Goal: Transaction & Acquisition: Purchase product/service

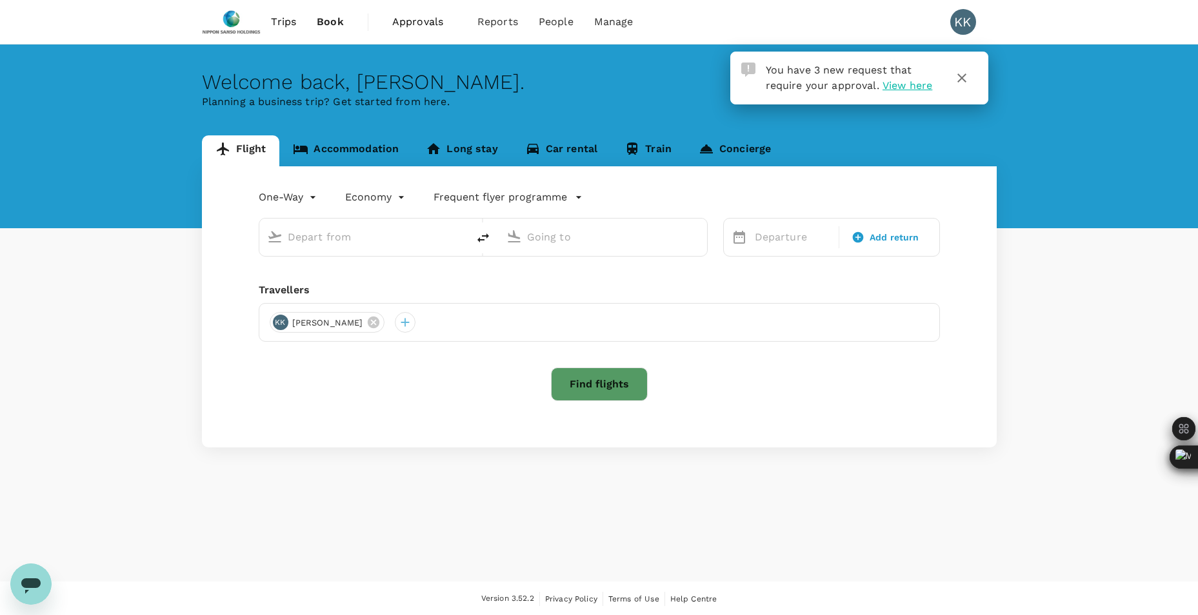
type input "roundtrip"
type input "Singapore Changi (SIN)"
type input "Soekarno-Hatta Intl (CGK)"
type input "Singapore Changi (SIN)"
type input "Soekarno-Hatta Intl (CGK)"
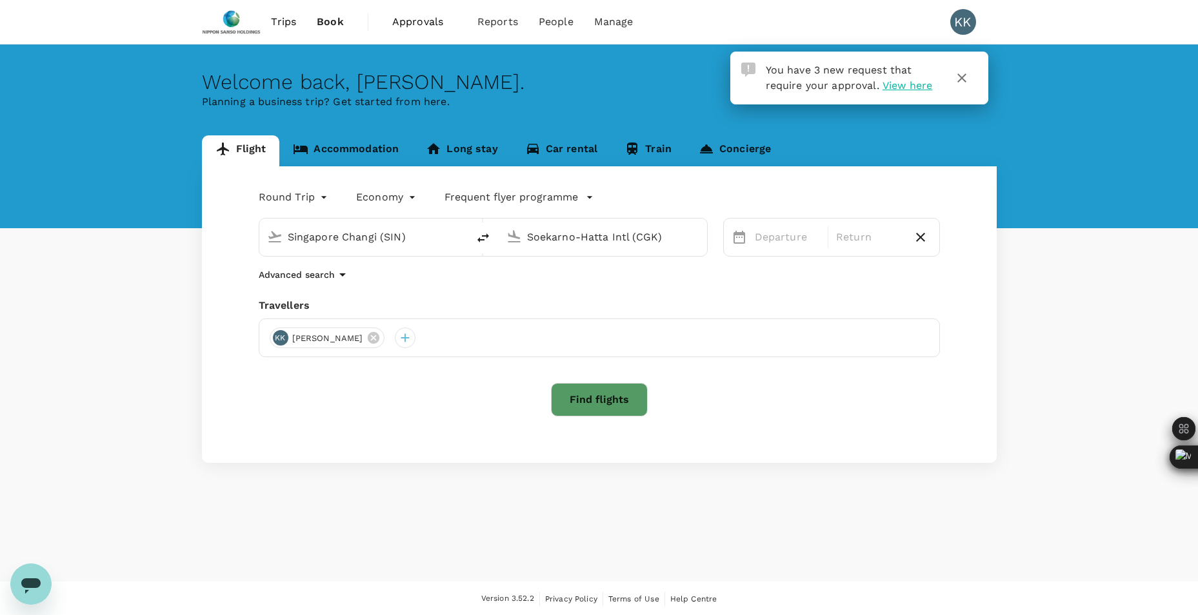
click at [908, 88] on span "View here" at bounding box center [907, 85] width 50 height 12
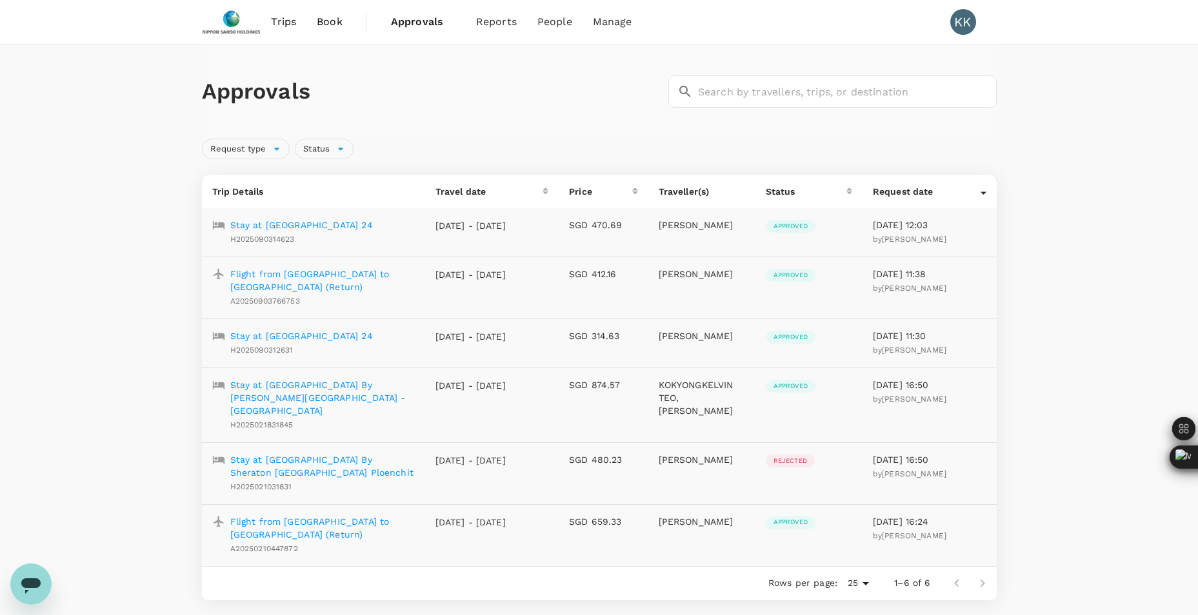
click at [279, 21] on span "Trips" at bounding box center [283, 21] width 25 height 15
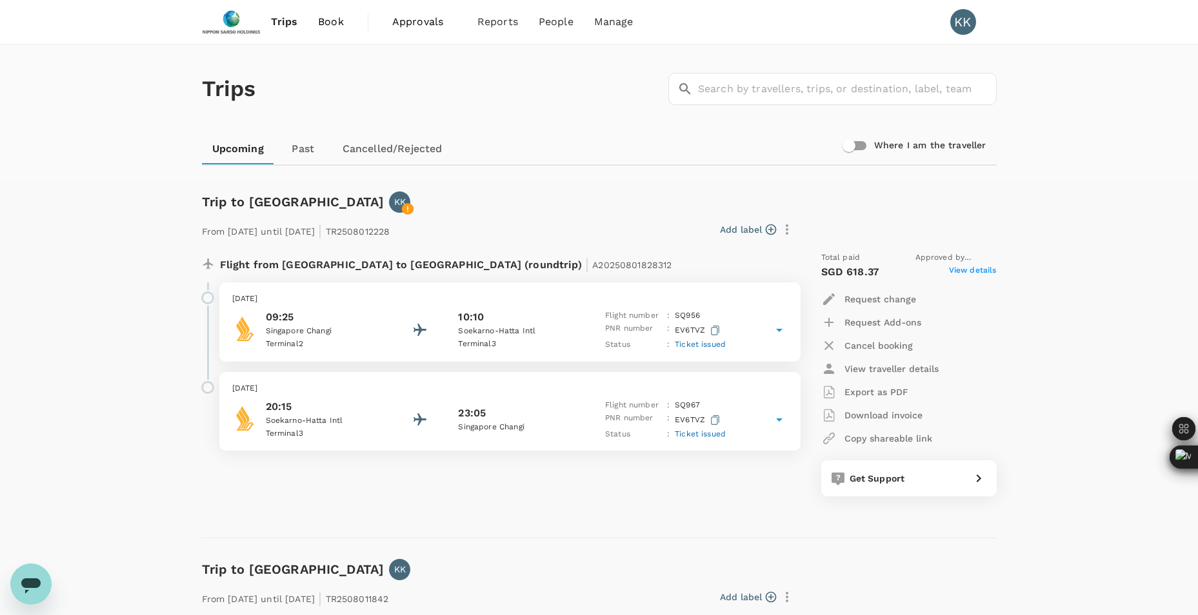
click at [333, 24] on span "Book" at bounding box center [331, 21] width 26 height 15
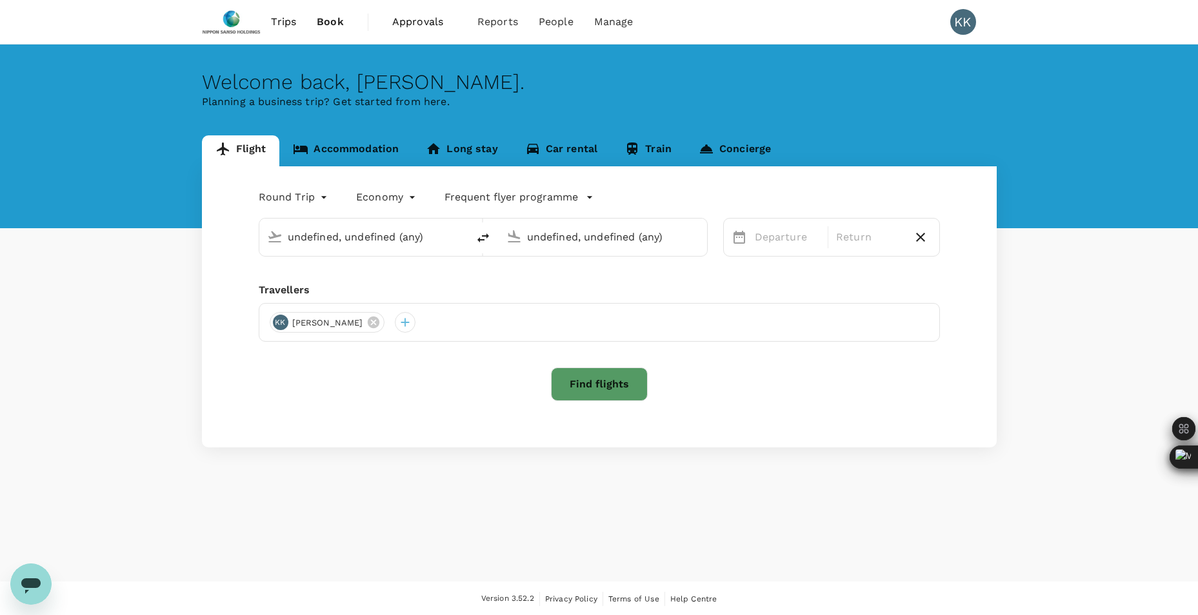
type input "Singapore Changi (SIN)"
type input "Soekarno-Hatta Intl (CGK)"
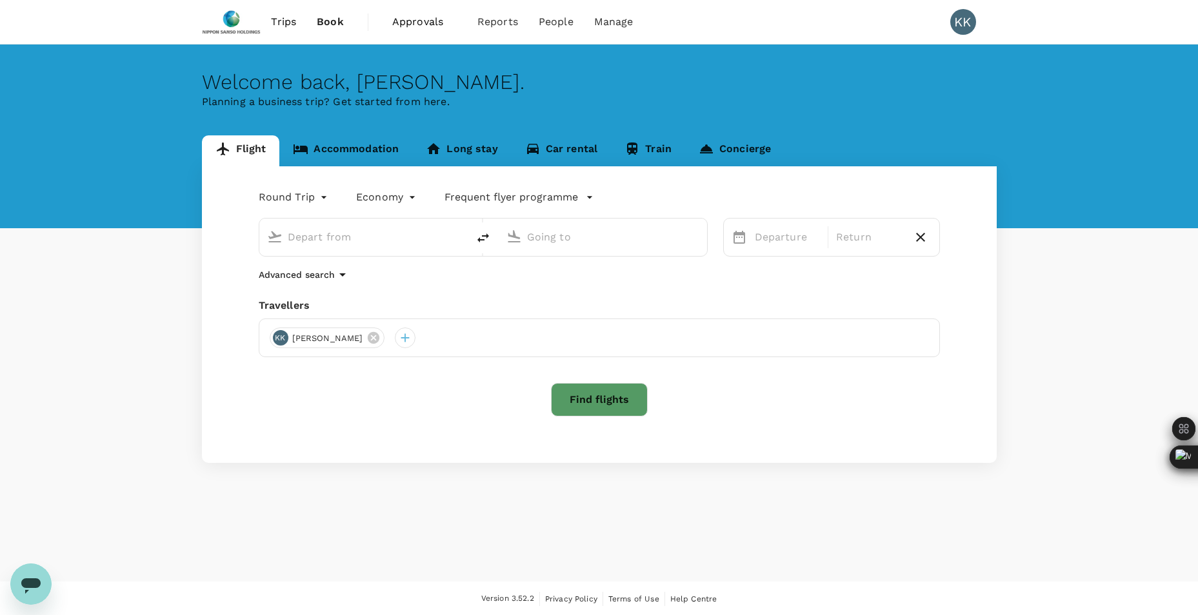
type input "Singapore Changi (SIN)"
type input "Soekarno-Hatta Intl (CGK)"
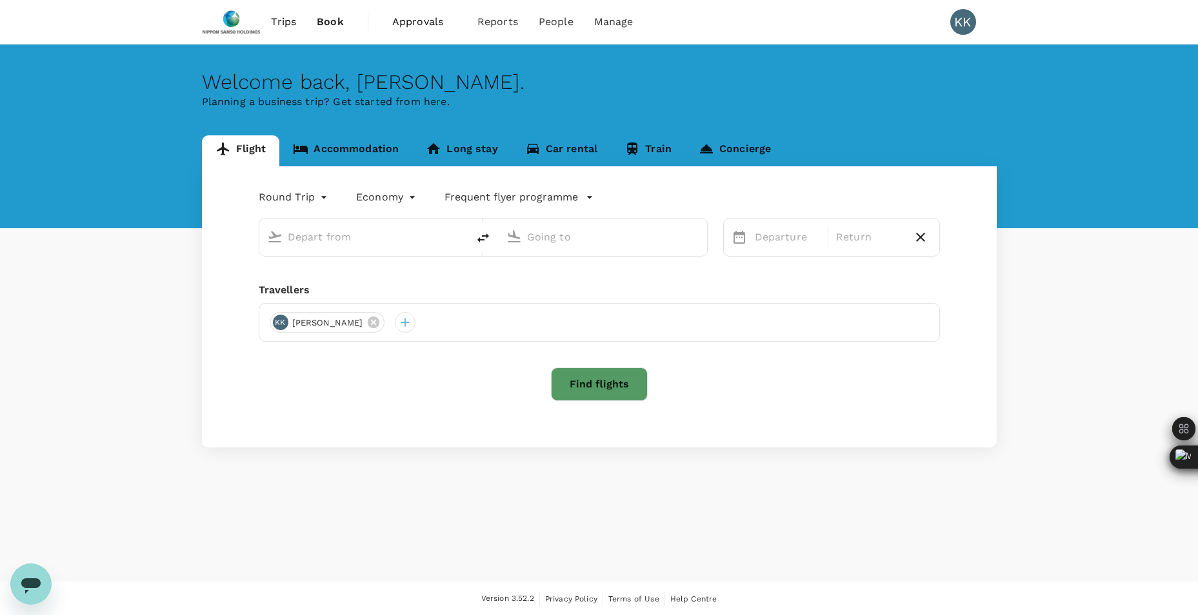
type input "Singapore Changi (SIN)"
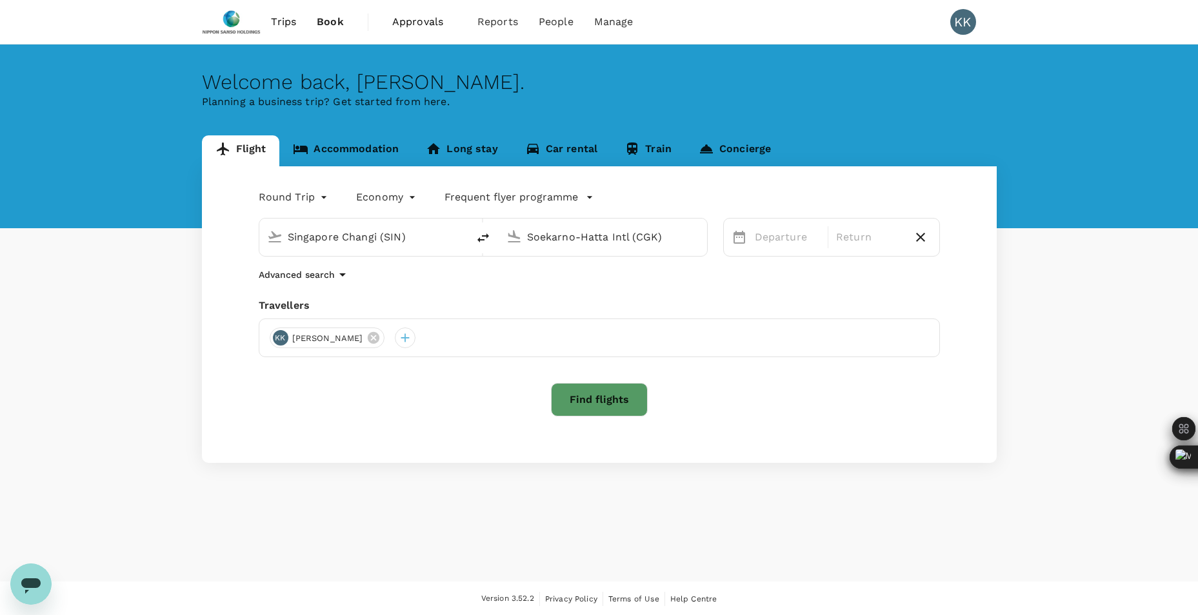
click at [554, 242] on input "Soekarno-Hatta Intl (CGK)" at bounding box center [603, 237] width 153 height 20
type input "S"
click at [558, 293] on p "[PERSON_NAME] Intl" at bounding box center [621, 287] width 225 height 13
type input "[PERSON_NAME] Intl (AMD)"
click at [1081, 280] on button "Next Month" at bounding box center [1080, 279] width 21 height 21
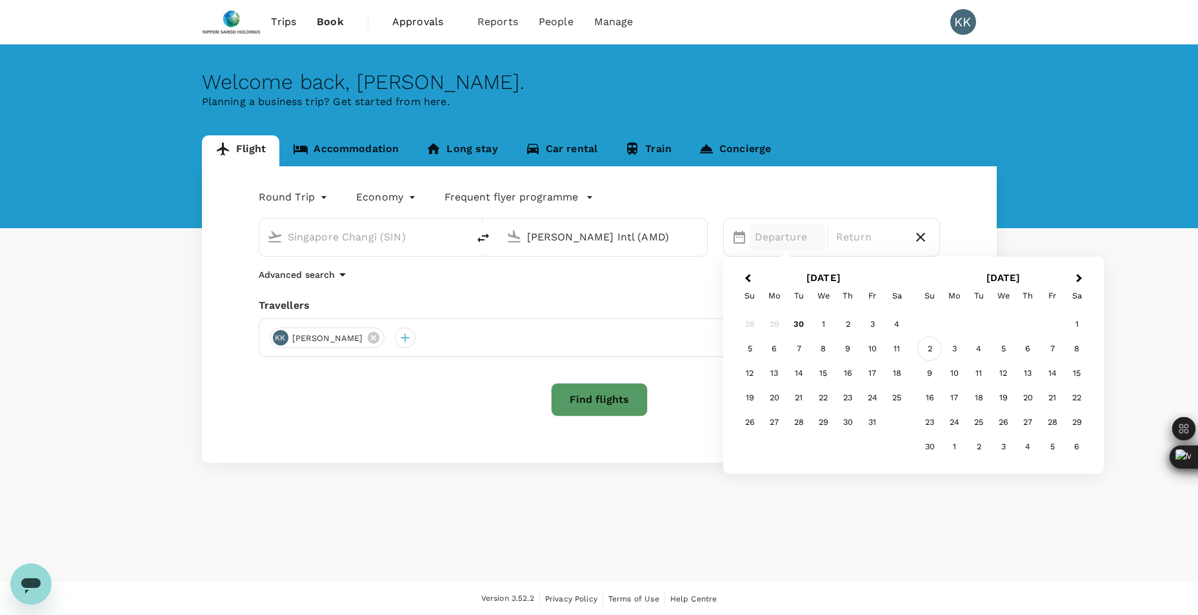
click at [932, 355] on div "2" at bounding box center [929, 349] width 25 height 25
click at [843, 347] on div "6" at bounding box center [847, 349] width 25 height 25
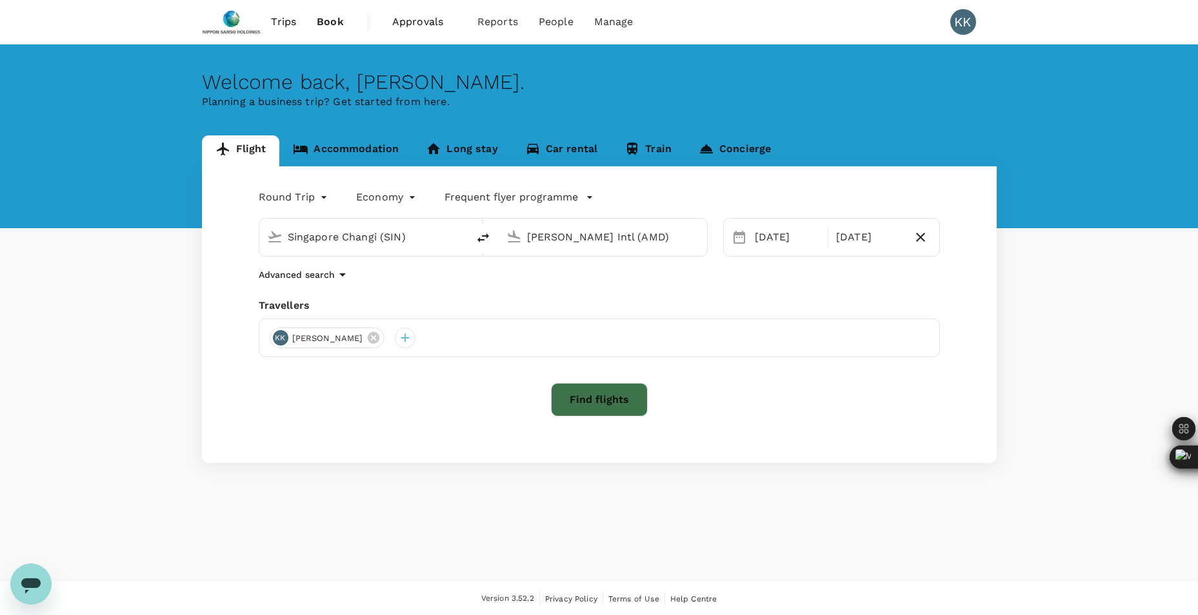
click at [595, 411] on button "Find flights" at bounding box center [599, 400] width 97 height 34
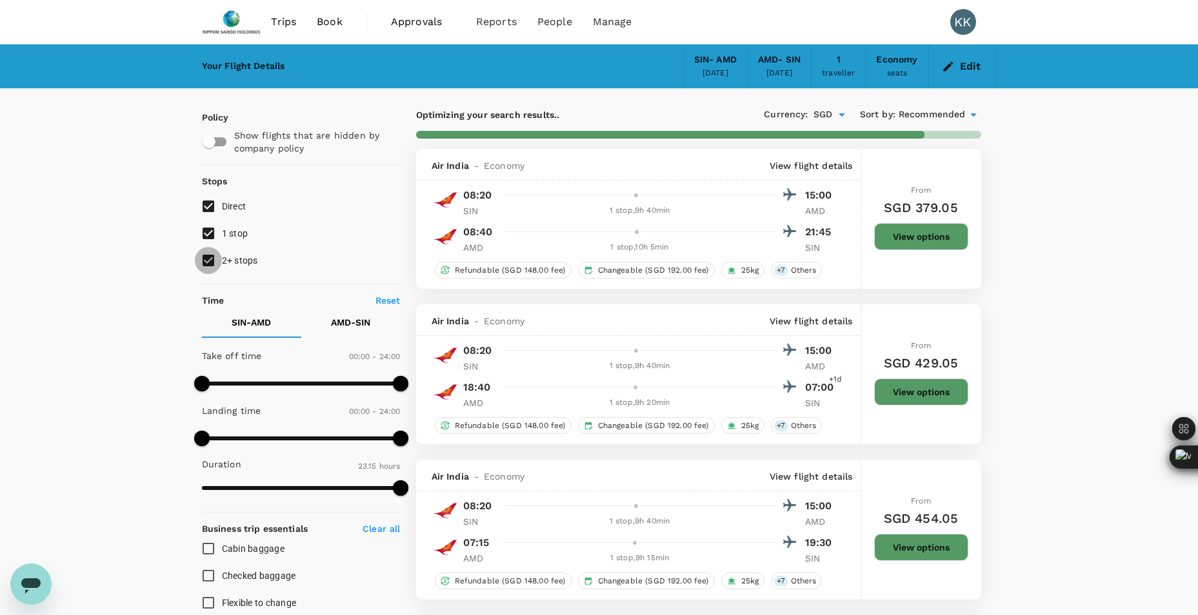
drag, startPoint x: 214, startPoint y: 263, endPoint x: 210, endPoint y: 237, distance: 26.1
click at [214, 257] on input "2+ stops" at bounding box center [208, 260] width 27 height 27
checkbox input "false"
click at [209, 236] on input "1 stop" at bounding box center [208, 233] width 27 height 27
checkbox input "false"
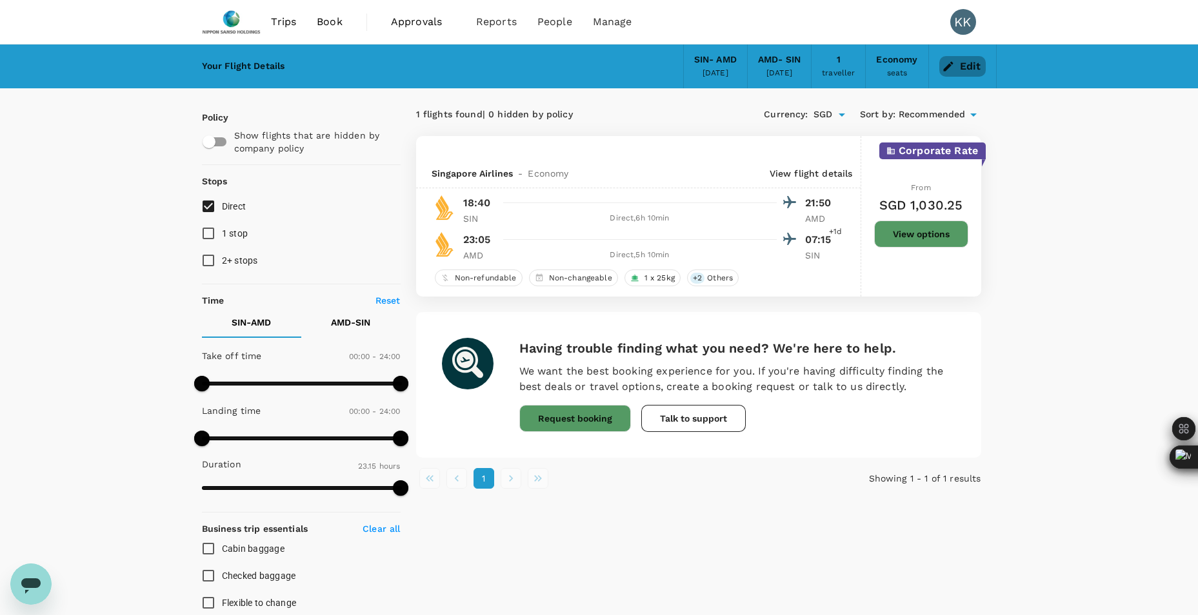
click at [965, 64] on button "Edit" at bounding box center [962, 66] width 46 height 21
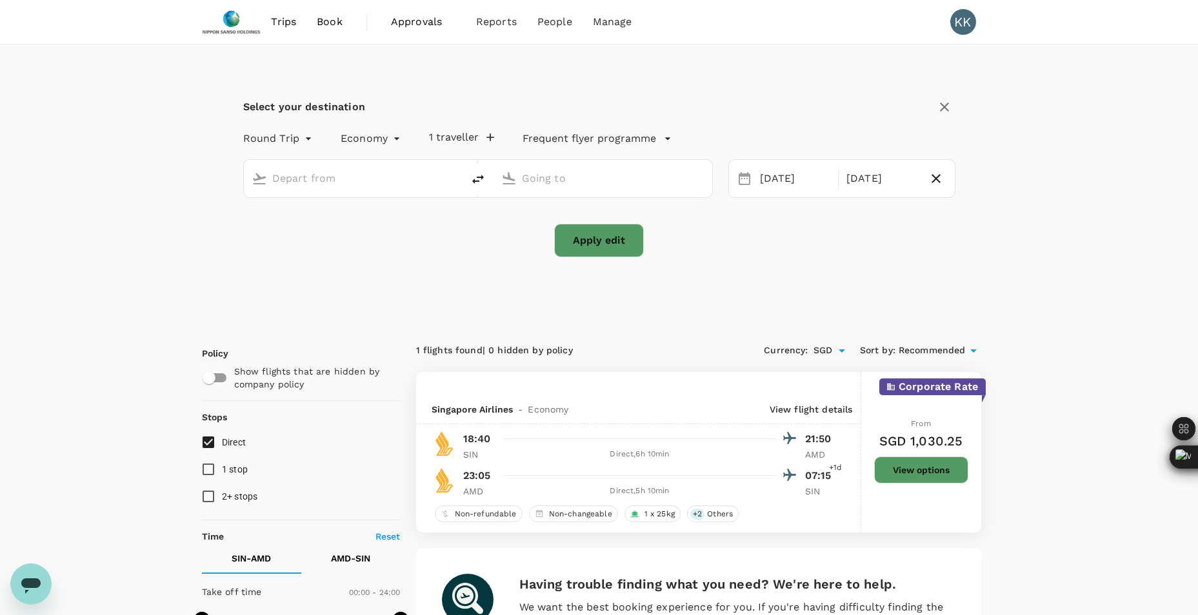
type input "Singapore Changi (SIN)"
type input "[PERSON_NAME] Intl (AMD)"
click at [937, 184] on icon "button" at bounding box center [935, 178] width 15 height 15
type input "oneway"
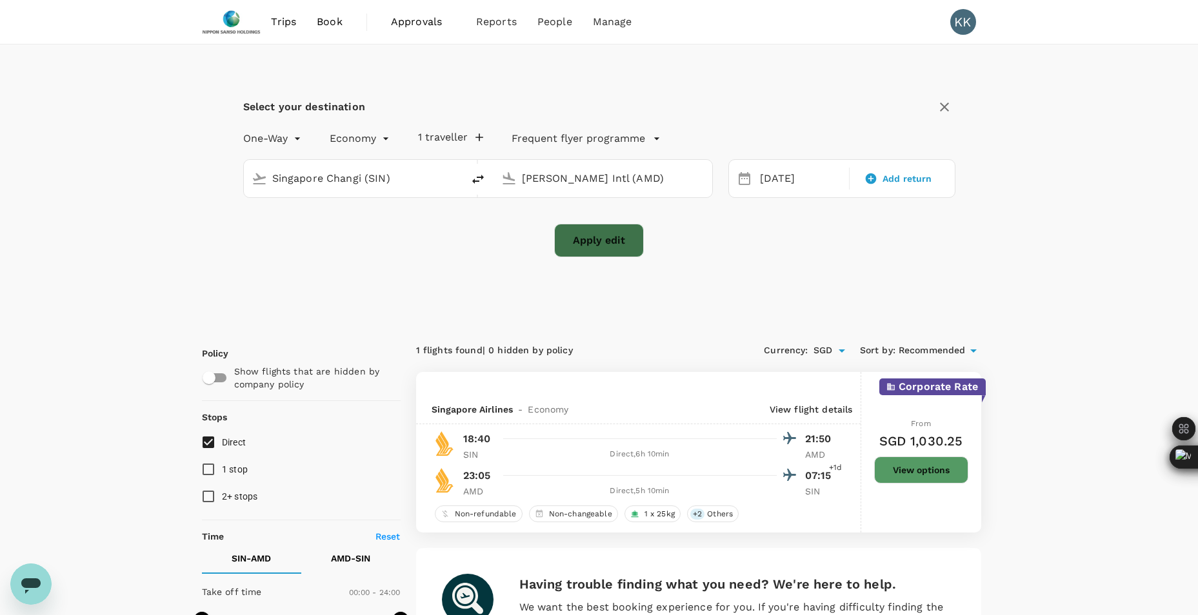
click at [582, 242] on button "Apply edit" at bounding box center [599, 241] width 90 height 34
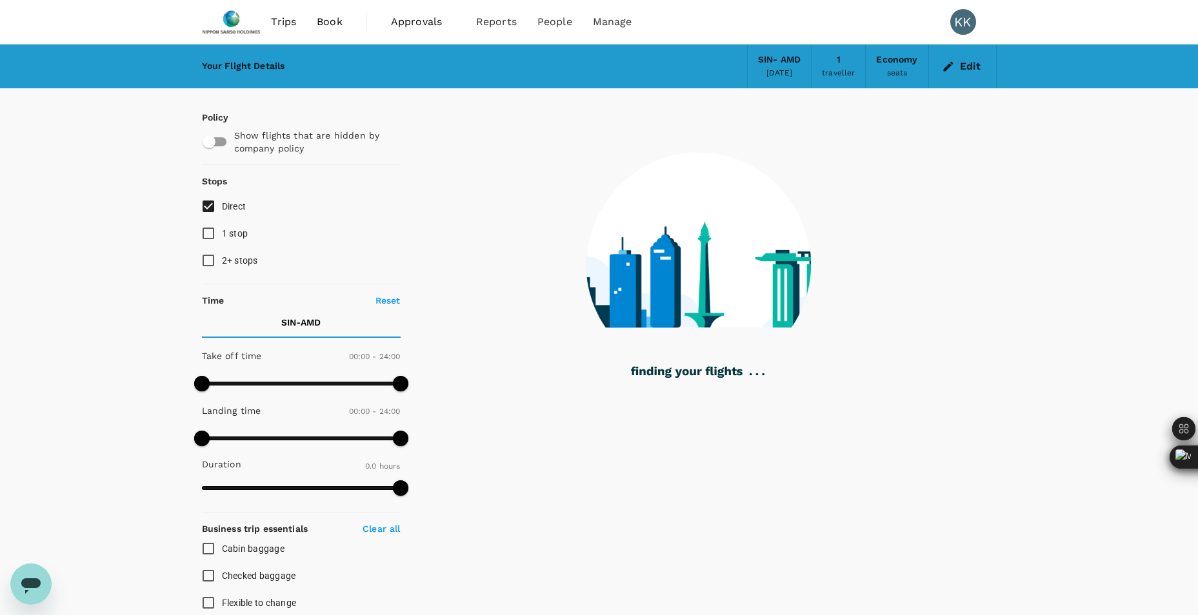
checkbox input "true"
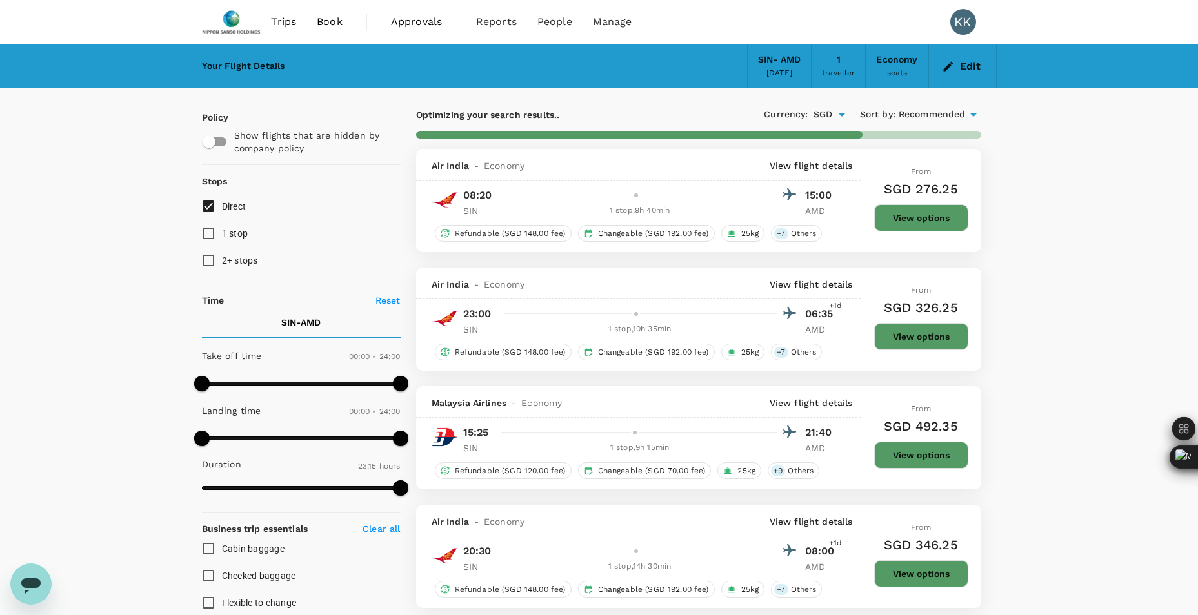
type input "1430"
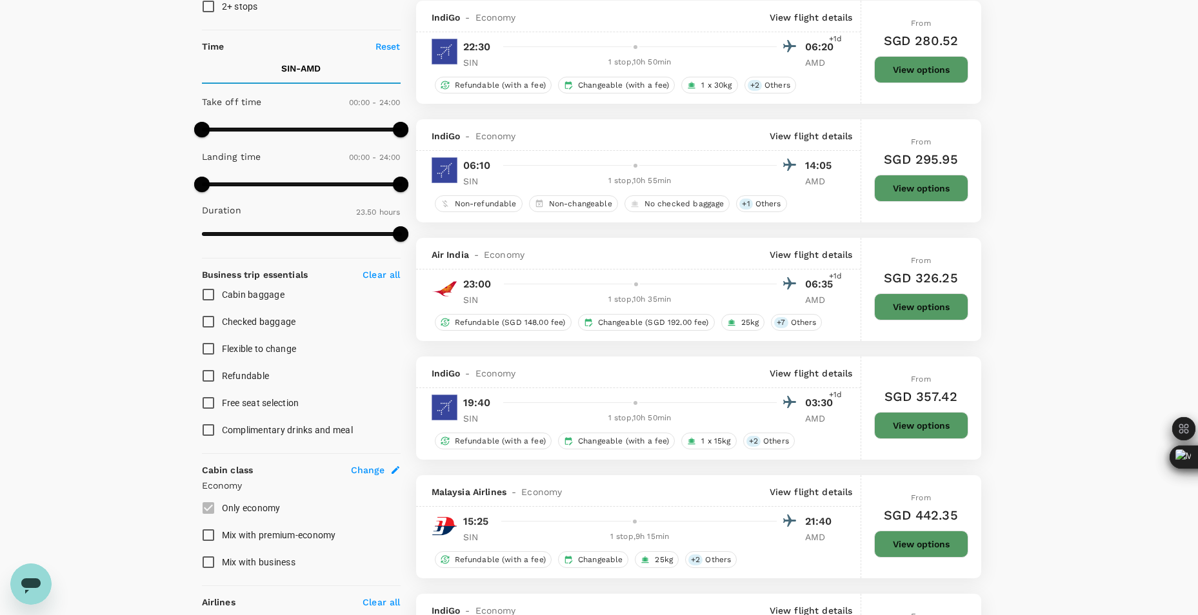
scroll to position [129, 0]
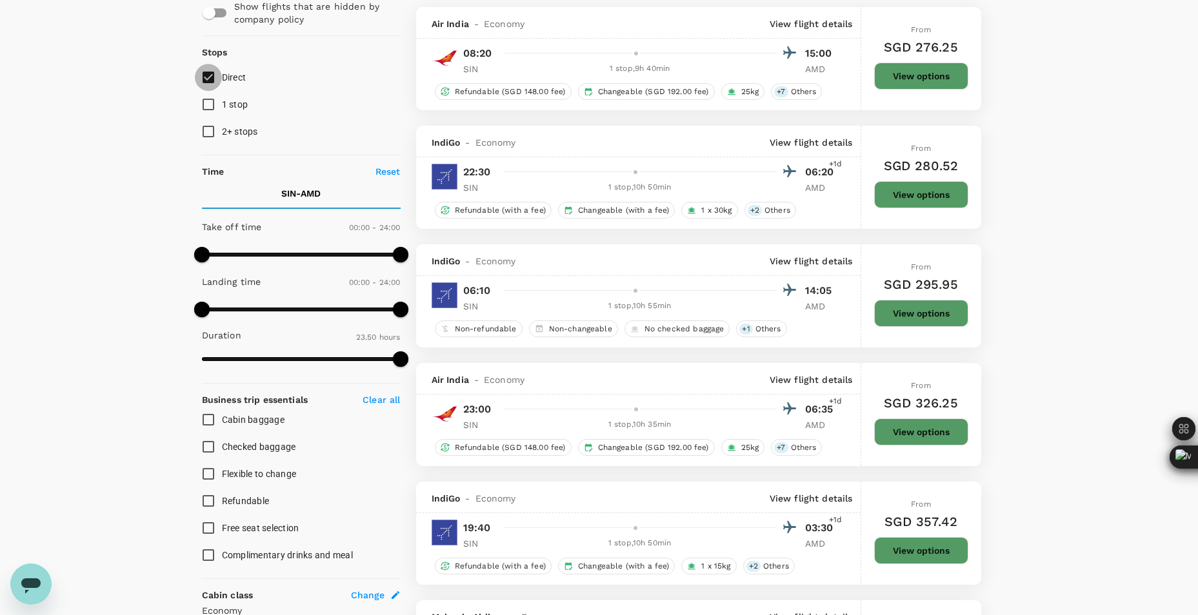
click at [213, 83] on input "Direct" at bounding box center [208, 77] width 27 height 27
click at [212, 83] on input "Direct" at bounding box center [208, 77] width 27 height 27
checkbox input "true"
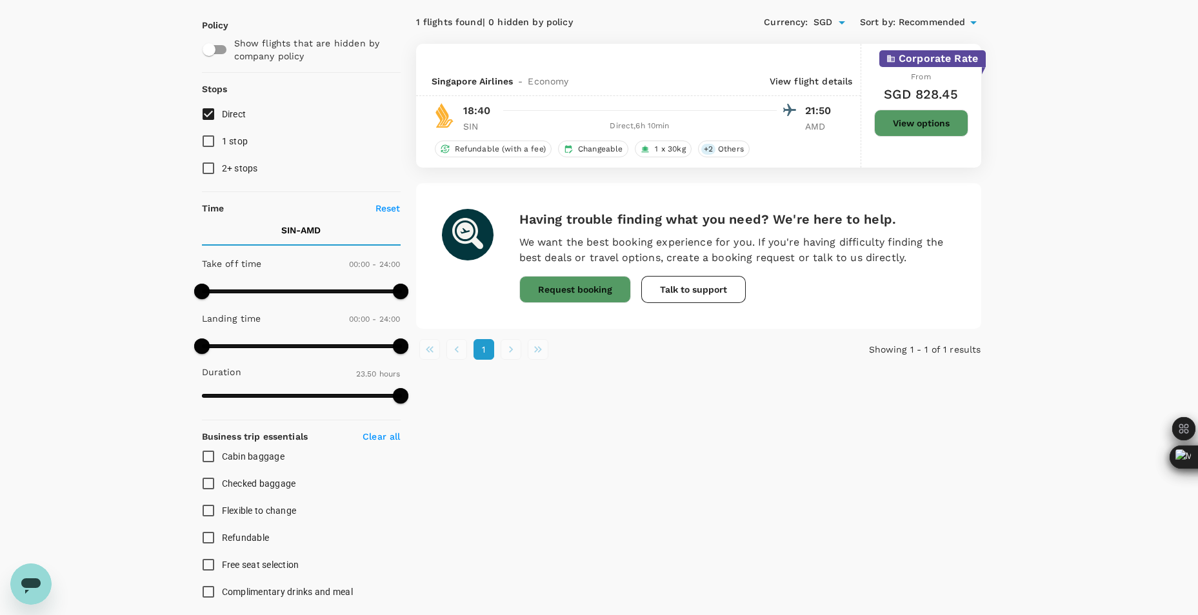
scroll to position [0, 0]
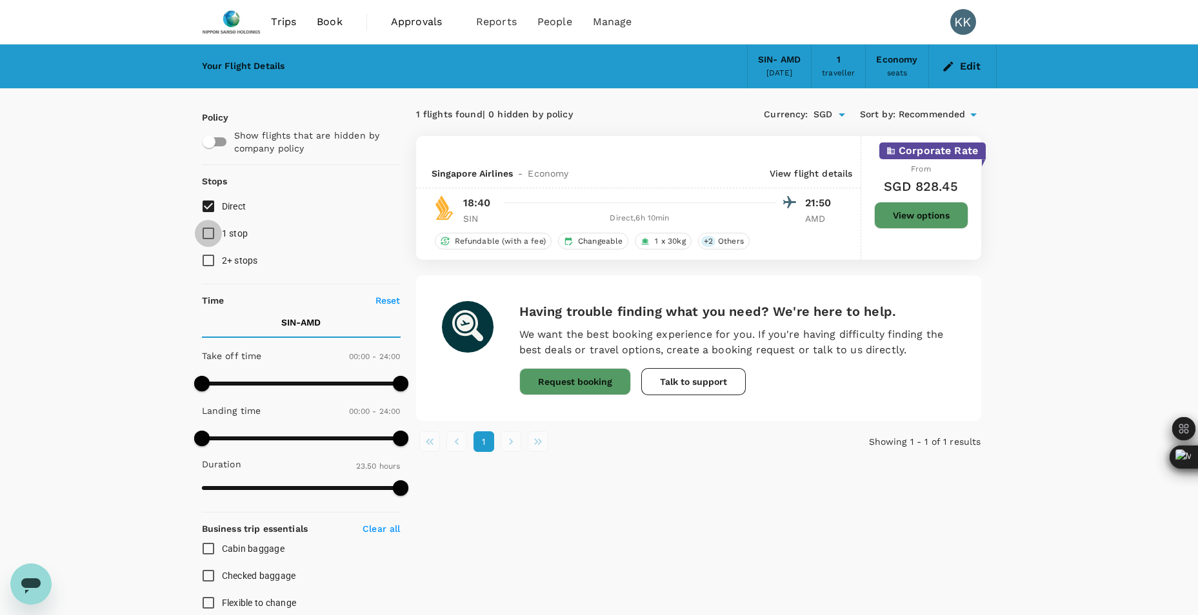
click at [205, 235] on input "1 stop" at bounding box center [208, 233] width 27 height 27
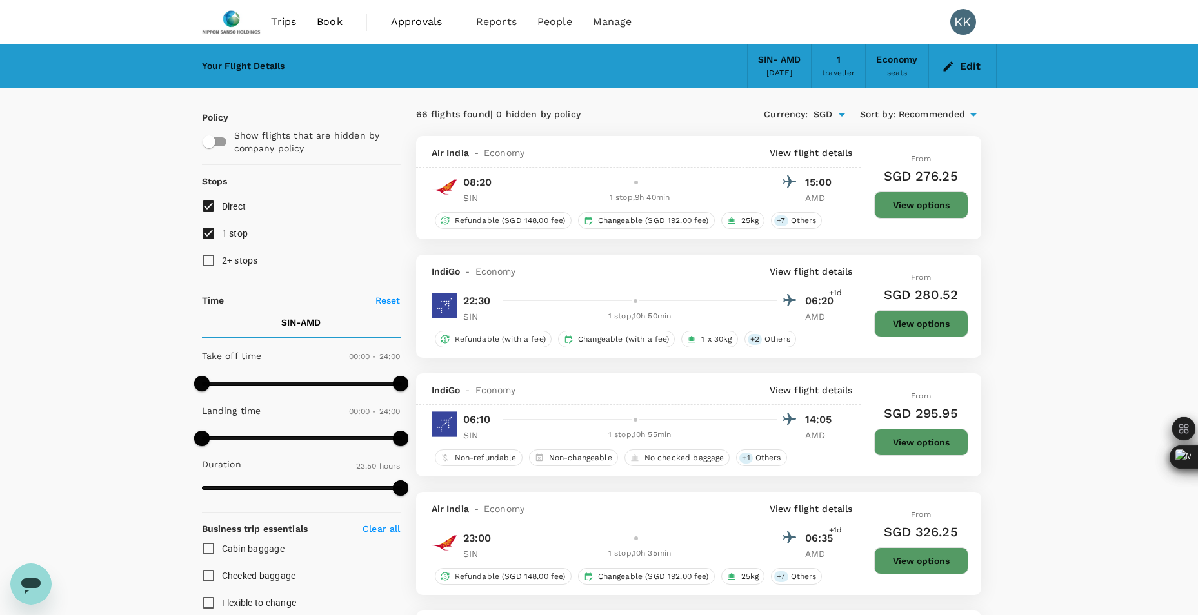
click at [205, 235] on input "1 stop" at bounding box center [208, 233] width 27 height 27
checkbox input "false"
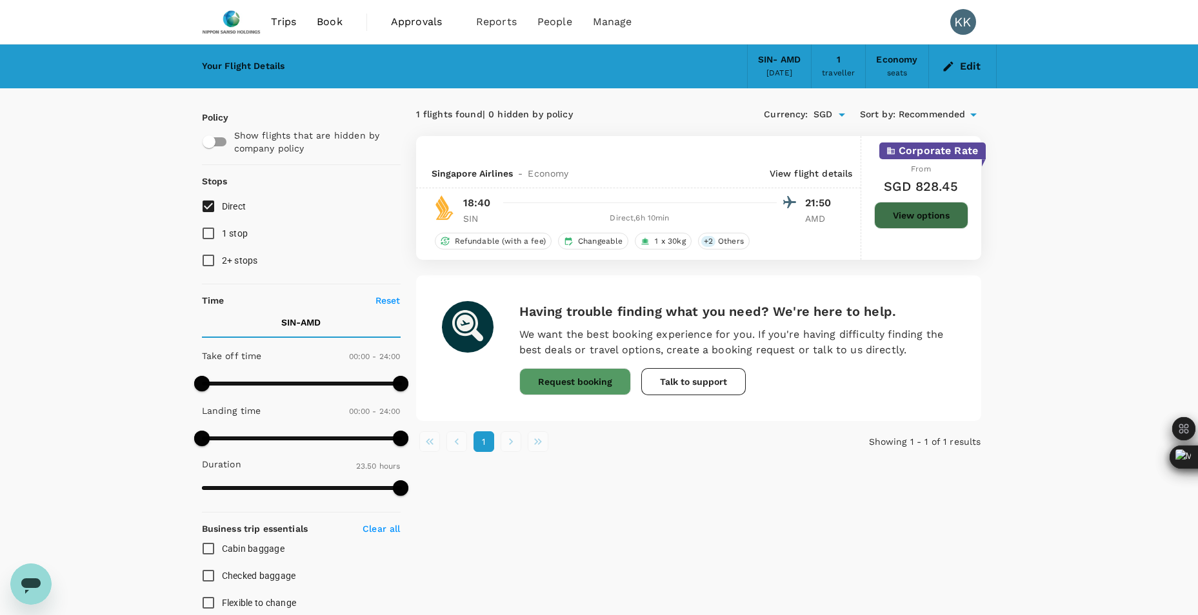
click at [905, 211] on button "View options" at bounding box center [921, 215] width 94 height 27
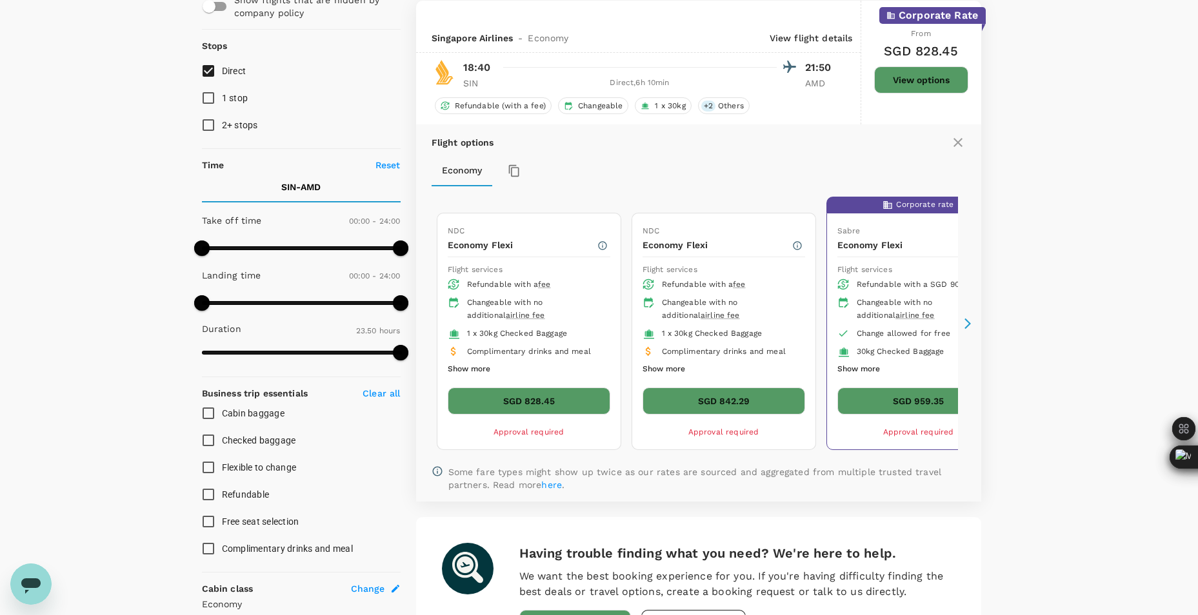
scroll to position [136, 0]
click at [966, 324] on icon at bounding box center [967, 323] width 13 height 13
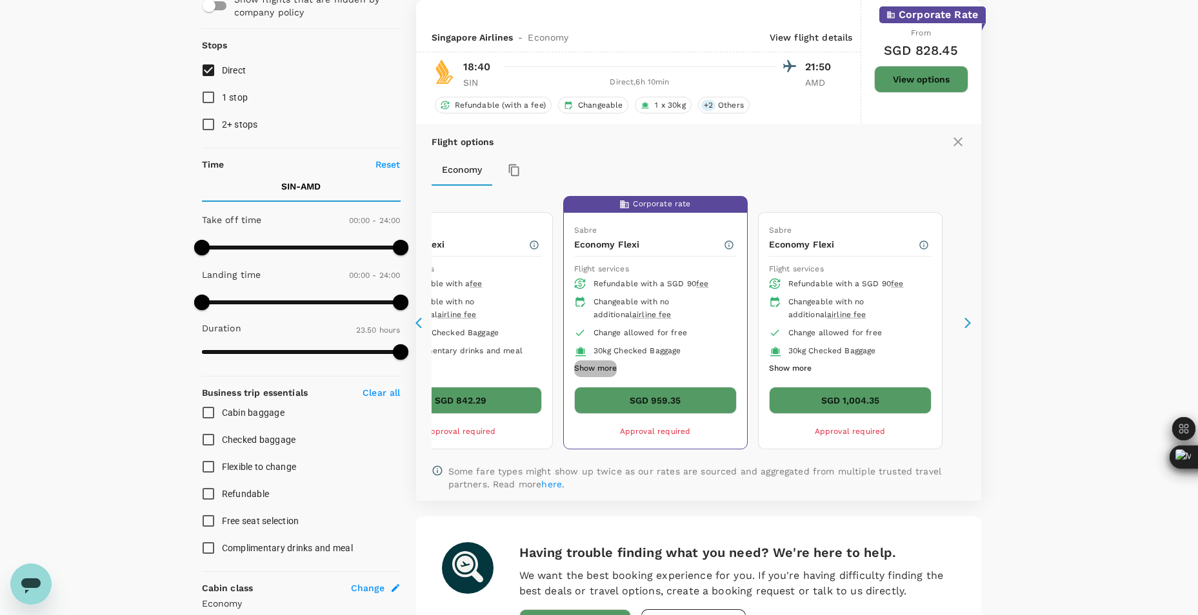
click at [600, 370] on button "Show more" at bounding box center [595, 368] width 43 height 17
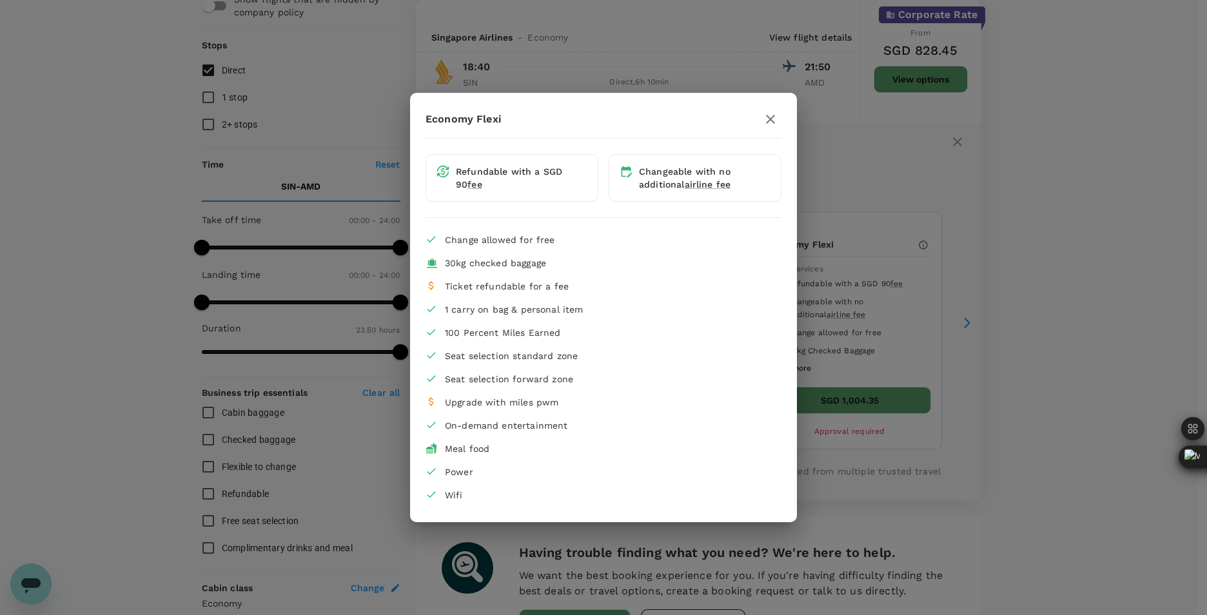
click at [759, 120] on div "Economy Flexi" at bounding box center [604, 119] width 356 height 22
click at [778, 119] on icon "button" at bounding box center [770, 119] width 15 height 15
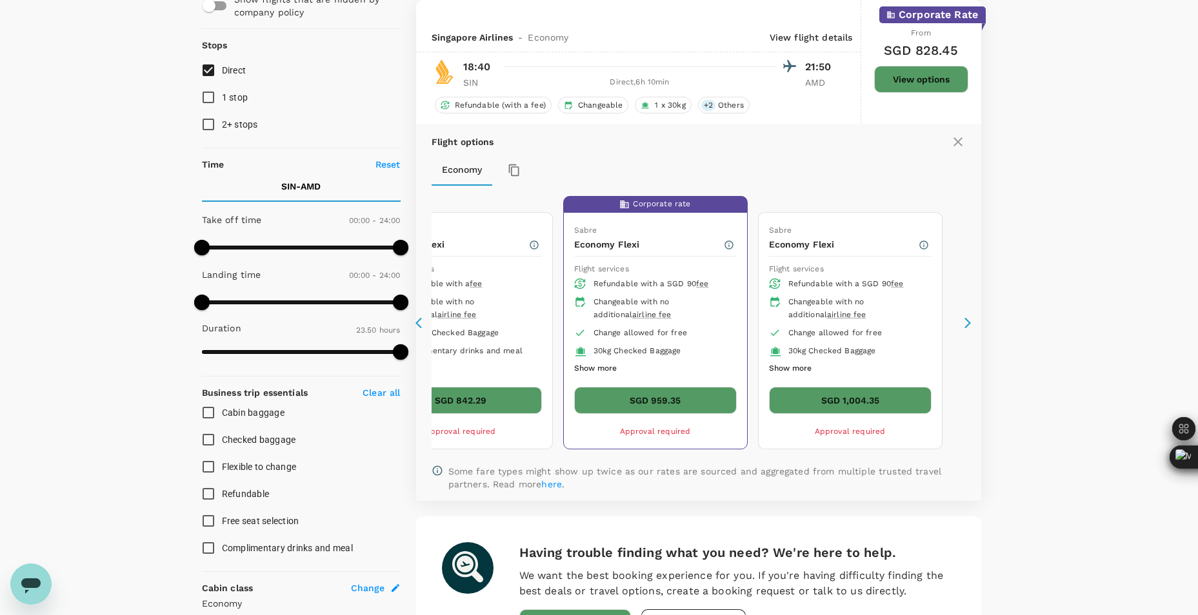
click at [418, 330] on div "Flight options Economy NDC Economy Flexi Flight services Refundable with a fee …" at bounding box center [698, 312] width 565 height 377
click at [420, 325] on icon at bounding box center [421, 323] width 13 height 13
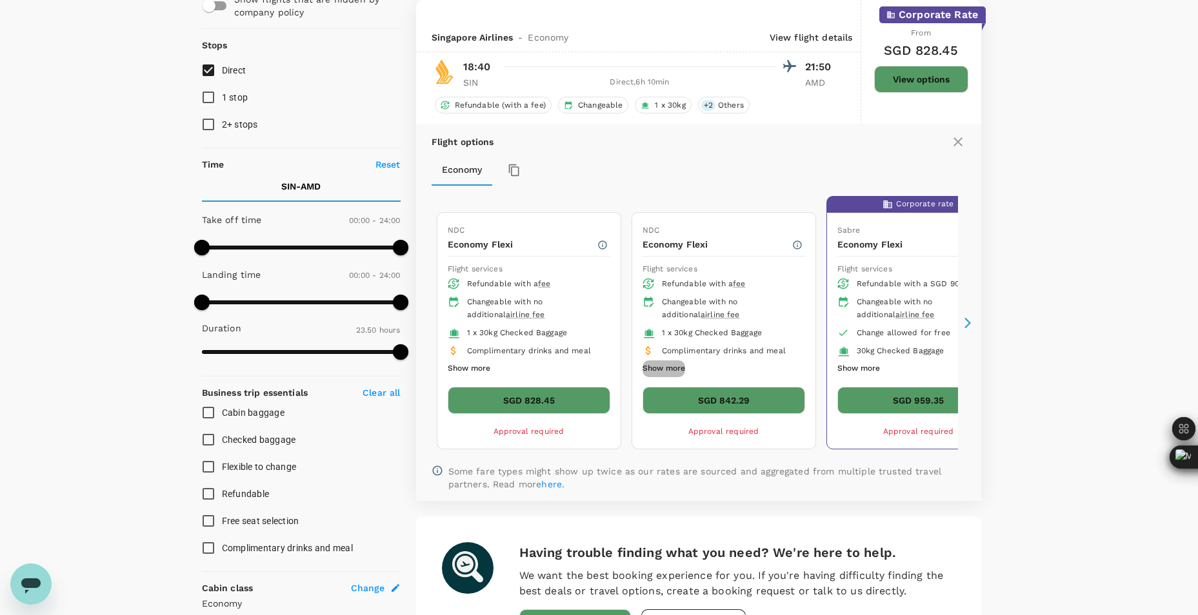
click at [675, 368] on button "Show more" at bounding box center [663, 368] width 43 height 17
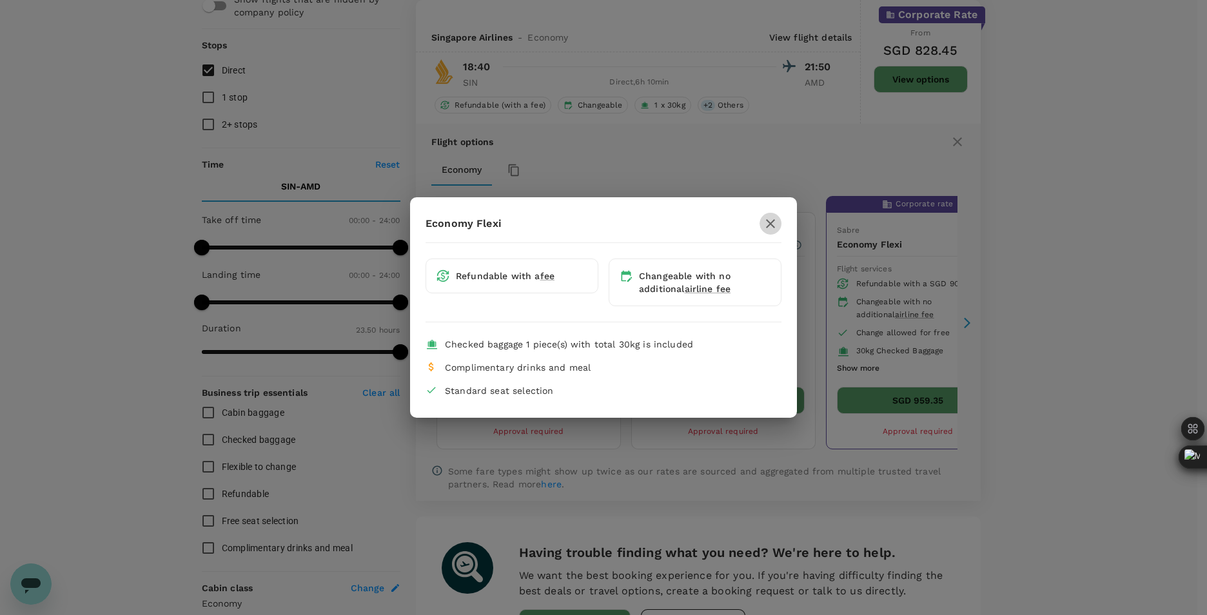
click at [769, 221] on icon "button" at bounding box center [770, 223] width 15 height 15
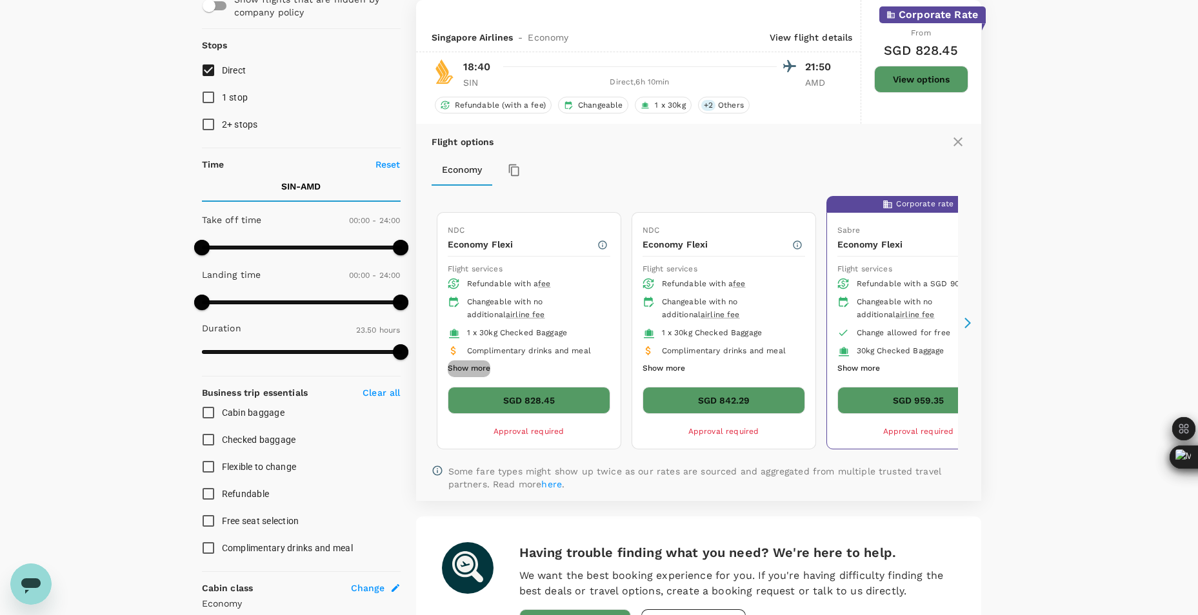
click at [482, 364] on button "Show more" at bounding box center [469, 368] width 43 height 17
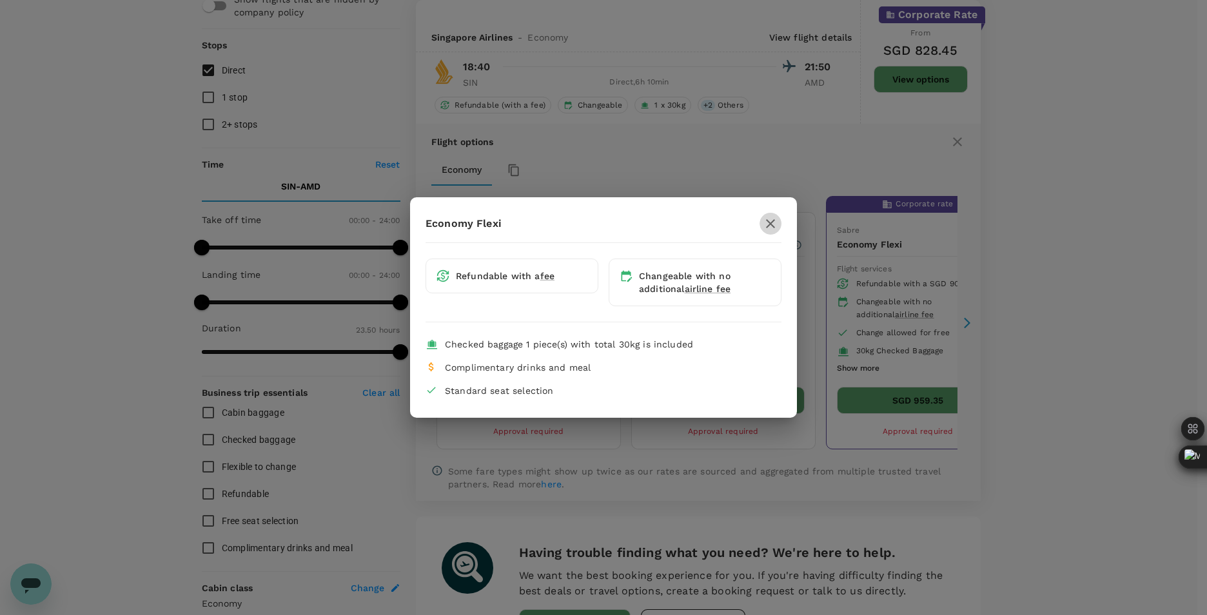
click at [776, 226] on icon "button" at bounding box center [770, 223] width 15 height 15
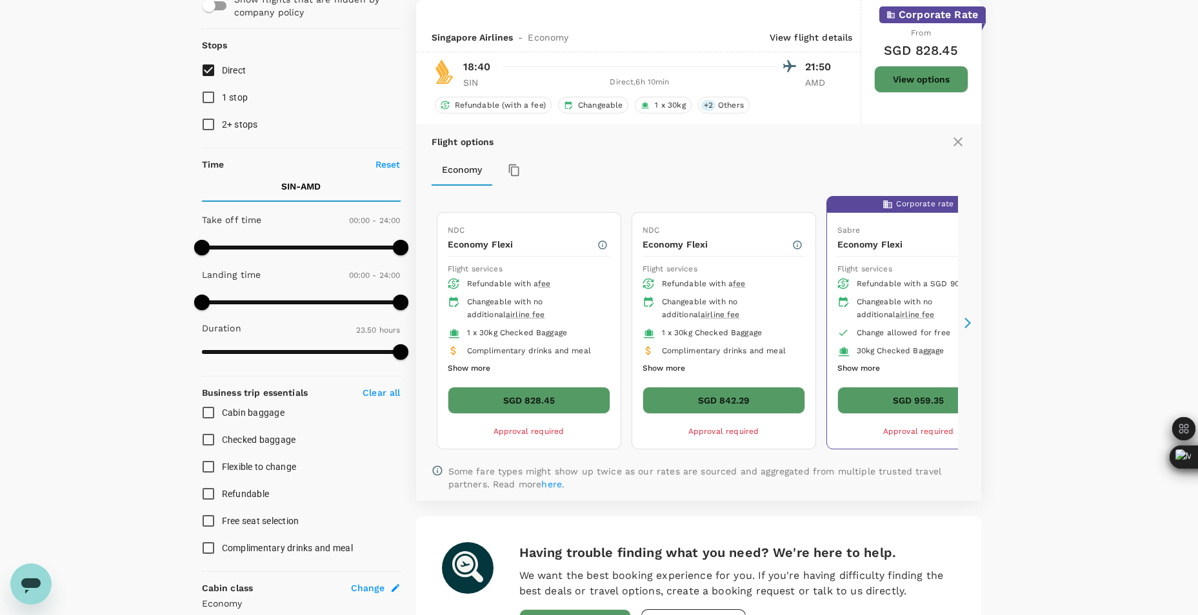
click at [553, 402] on button "SGD 828.45" at bounding box center [529, 400] width 163 height 27
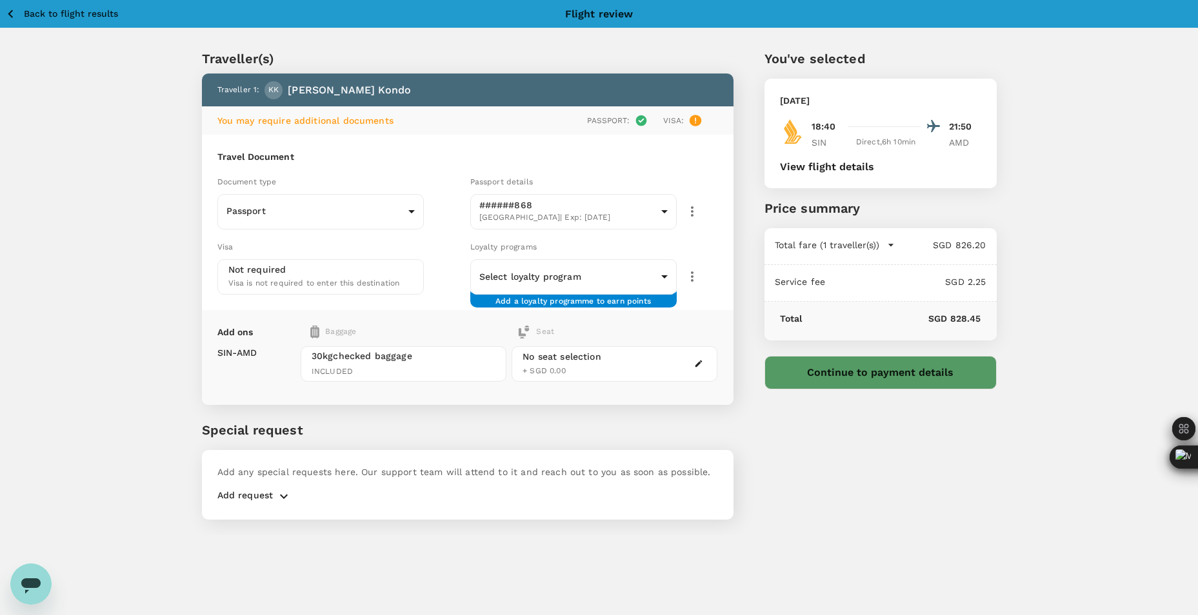
click at [695, 365] on icon "button" at bounding box center [698, 363] width 9 height 9
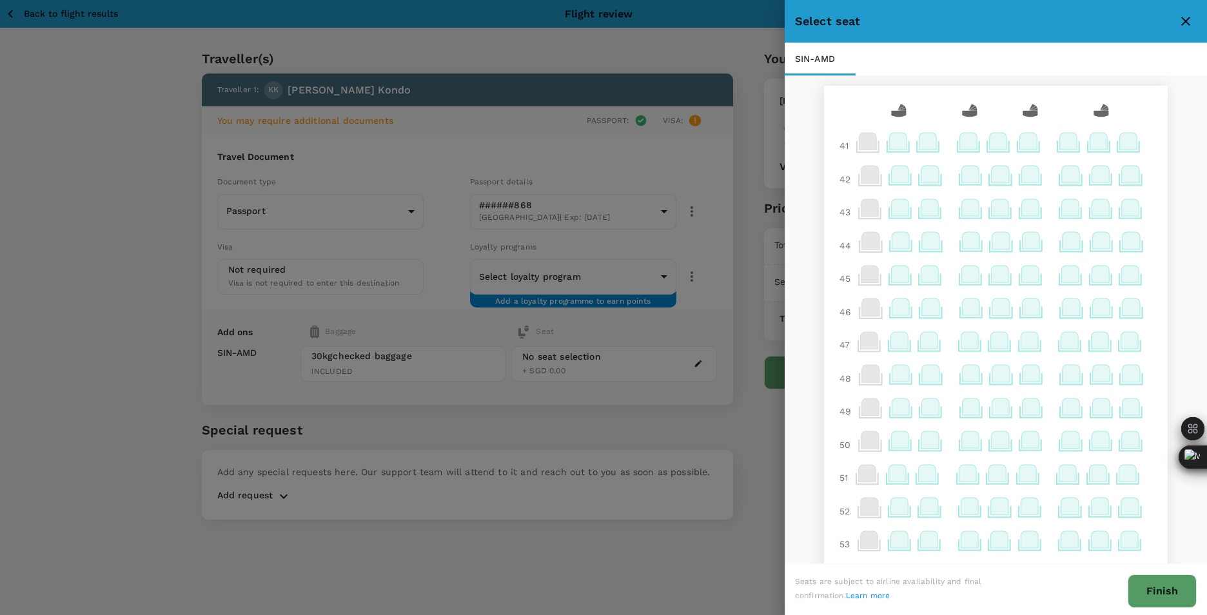
click at [1130, 246] on icon at bounding box center [1131, 240] width 17 height 17
click at [1123, 311] on icon at bounding box center [1131, 307] width 17 height 17
click at [1118, 280] on p "Select" at bounding box center [1112, 278] width 28 height 13
click at [1156, 582] on button "Finish" at bounding box center [1162, 592] width 69 height 34
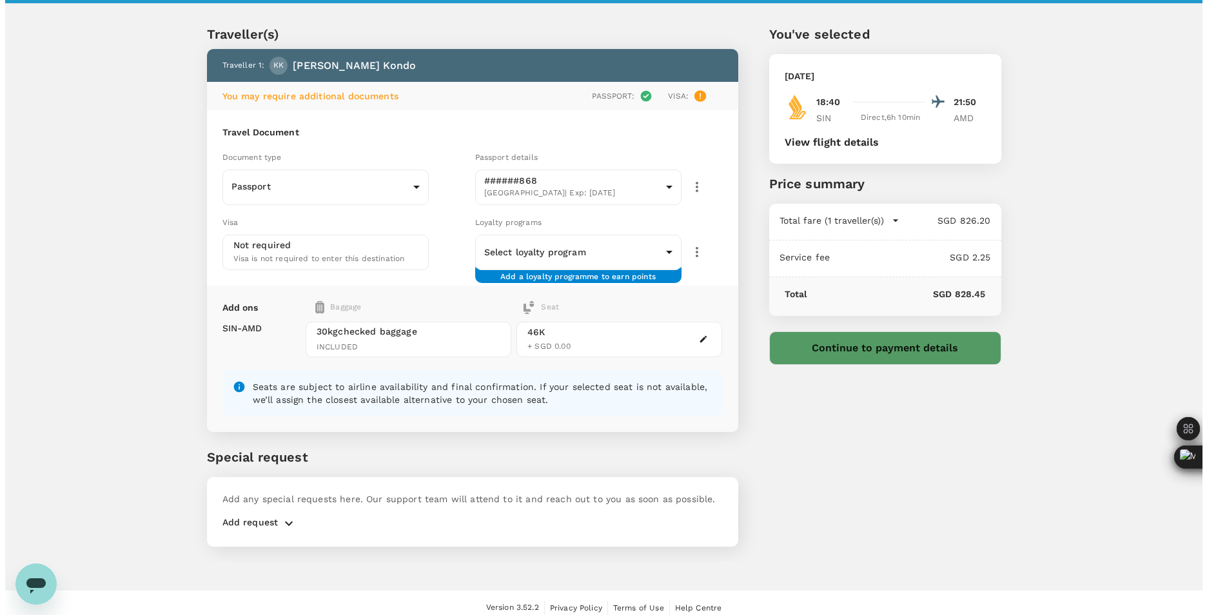
scroll to position [35, 0]
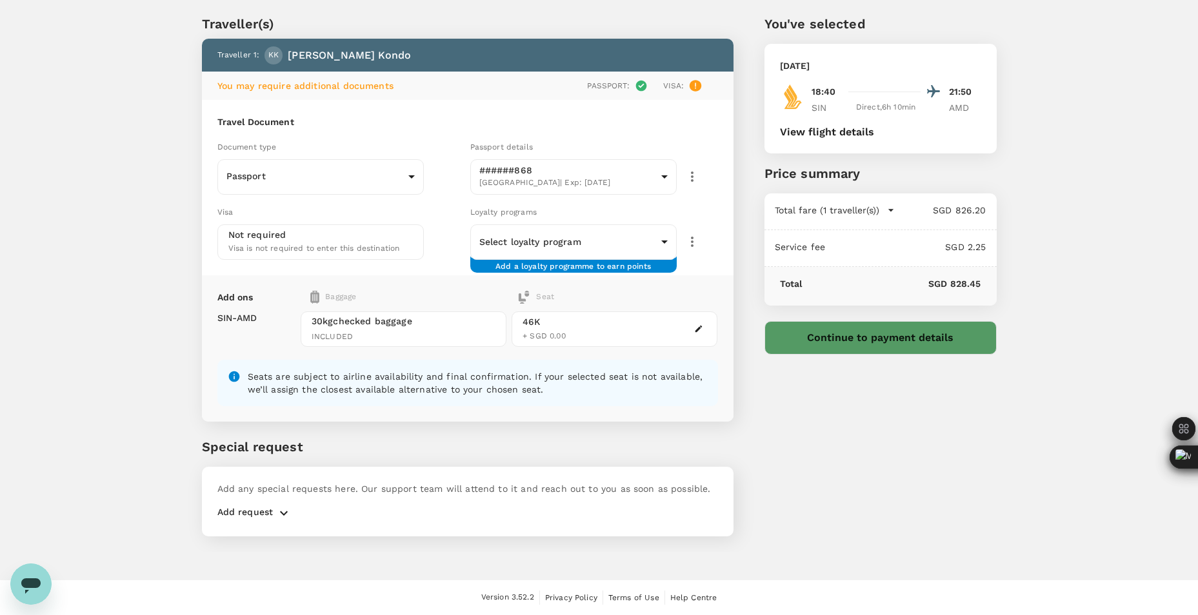
click at [797, 333] on button "Continue to payment details" at bounding box center [880, 338] width 232 height 34
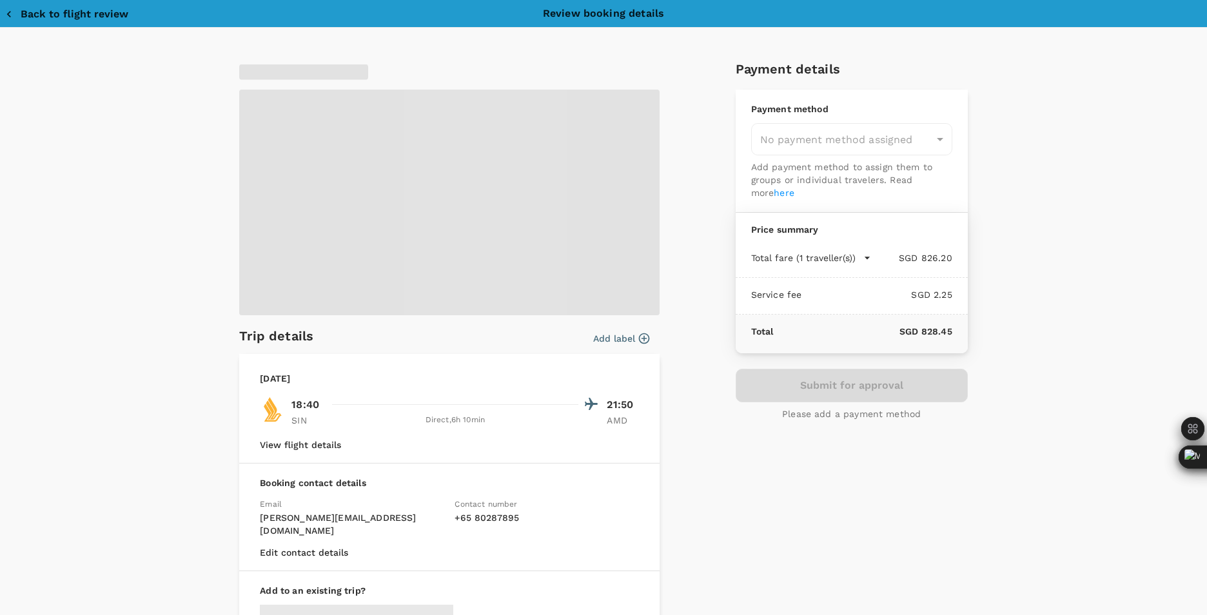
type input "9da82385-ea03-4e8d-b270-32b986f0971a"
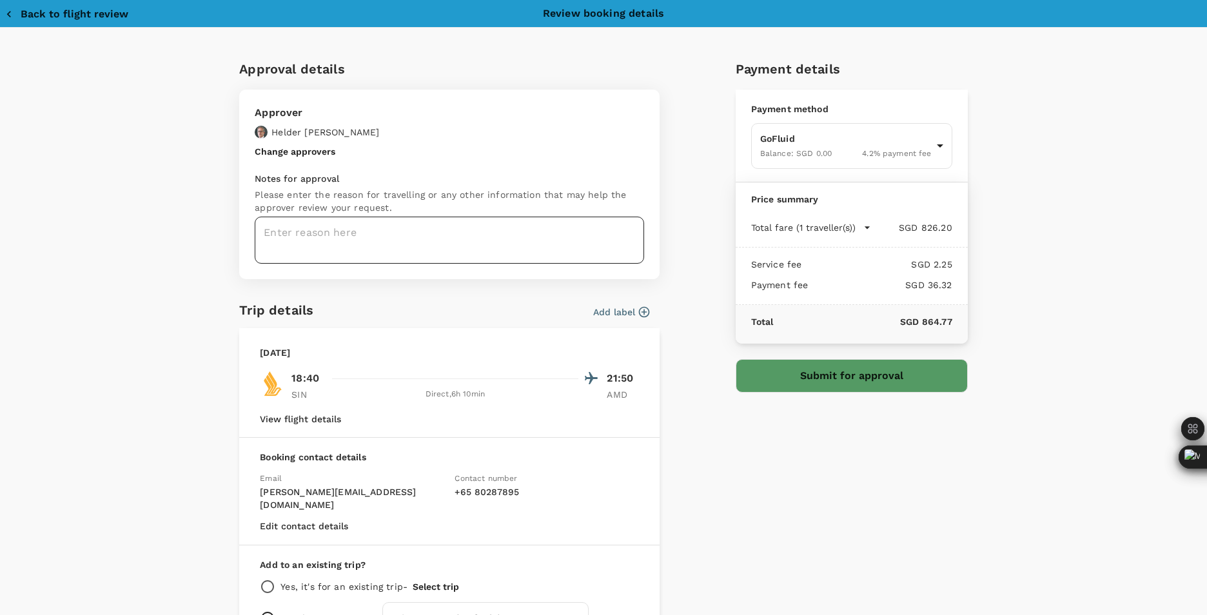
click at [537, 240] on textarea at bounding box center [449, 240] width 389 height 47
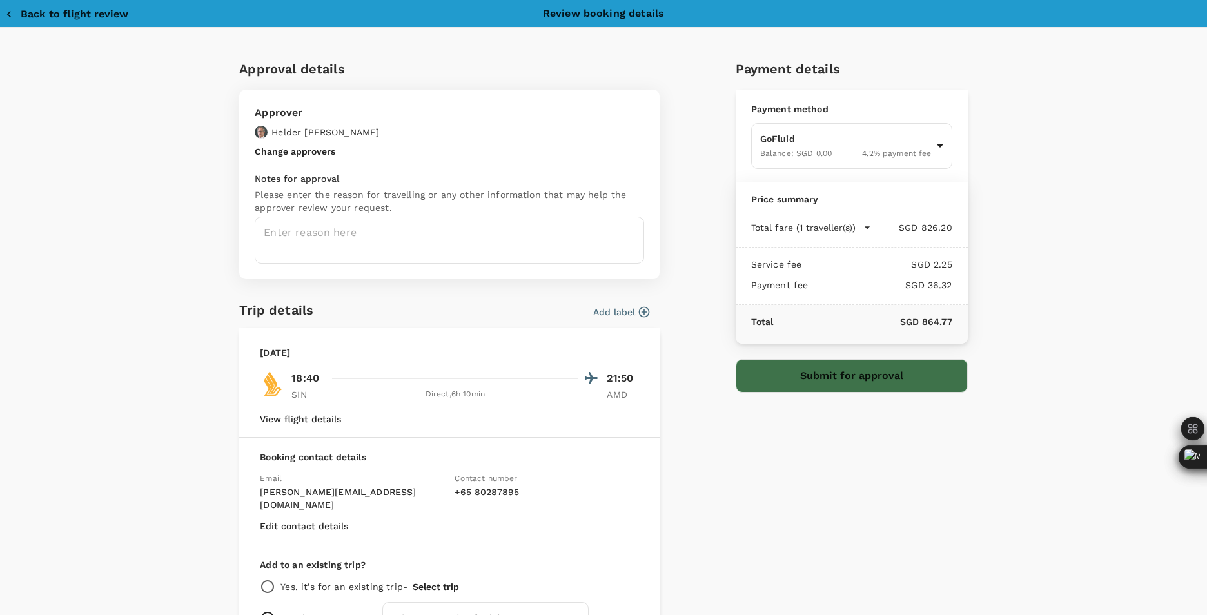
drag, startPoint x: 762, startPoint y: 385, endPoint x: 754, endPoint y: 389, distance: 9.5
click at [762, 385] on button "Submit for approval" at bounding box center [852, 376] width 232 height 34
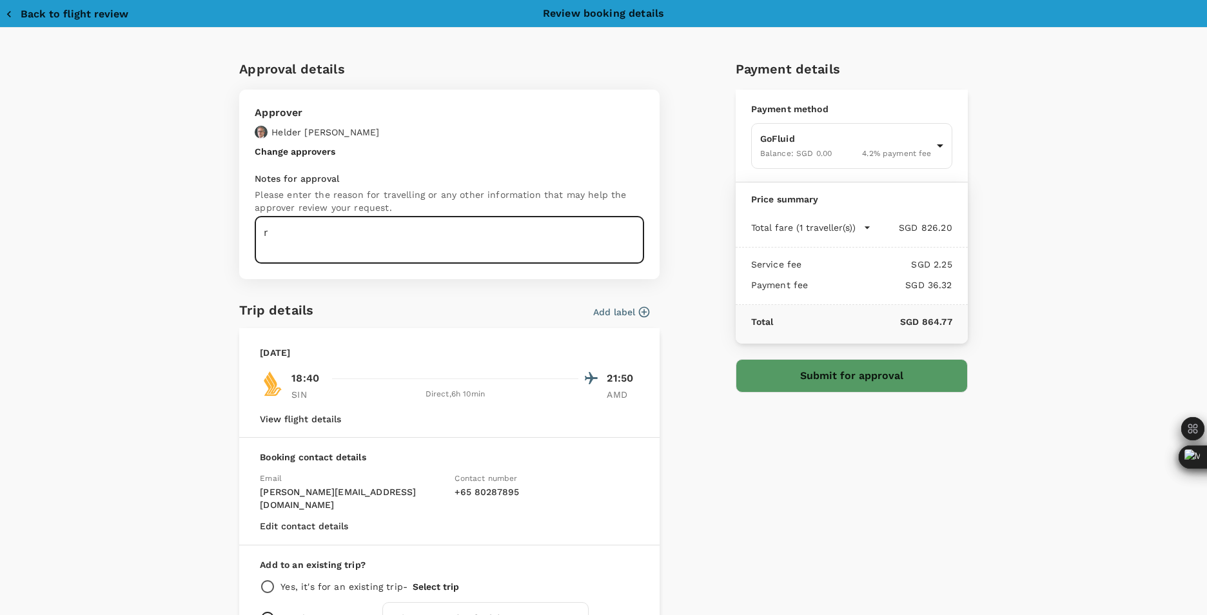
type textarea "r"
type textarea "Trip to [GEOGRAPHIC_DATA]"
click at [825, 362] on button "Submit for approval" at bounding box center [852, 376] width 232 height 34
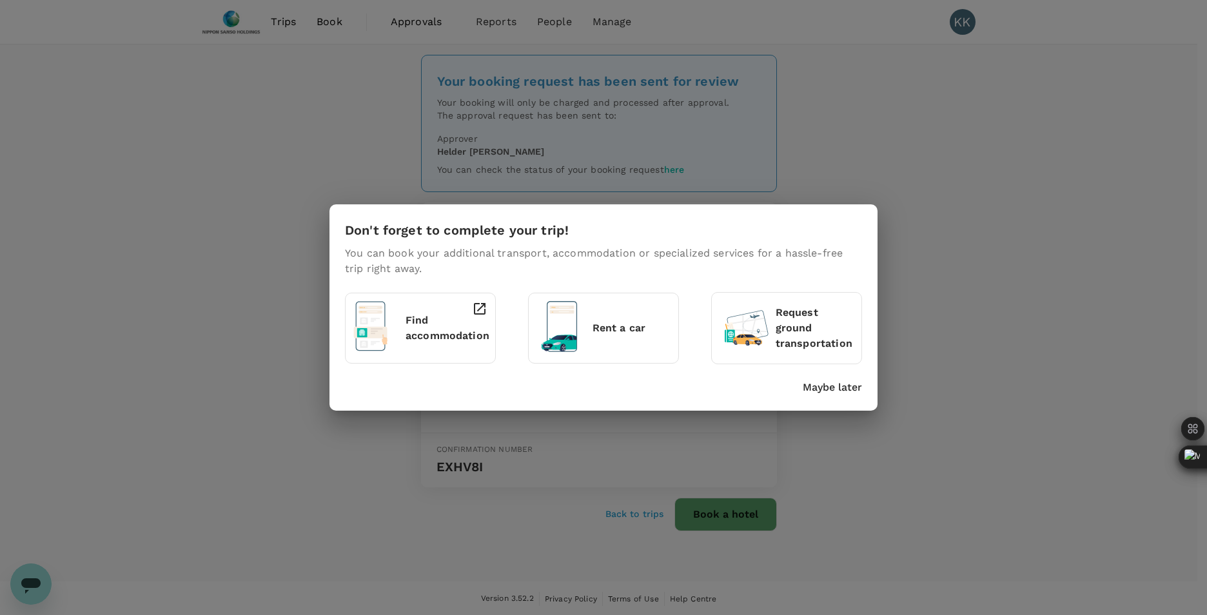
click at [822, 389] on p "Maybe later" at bounding box center [832, 387] width 59 height 15
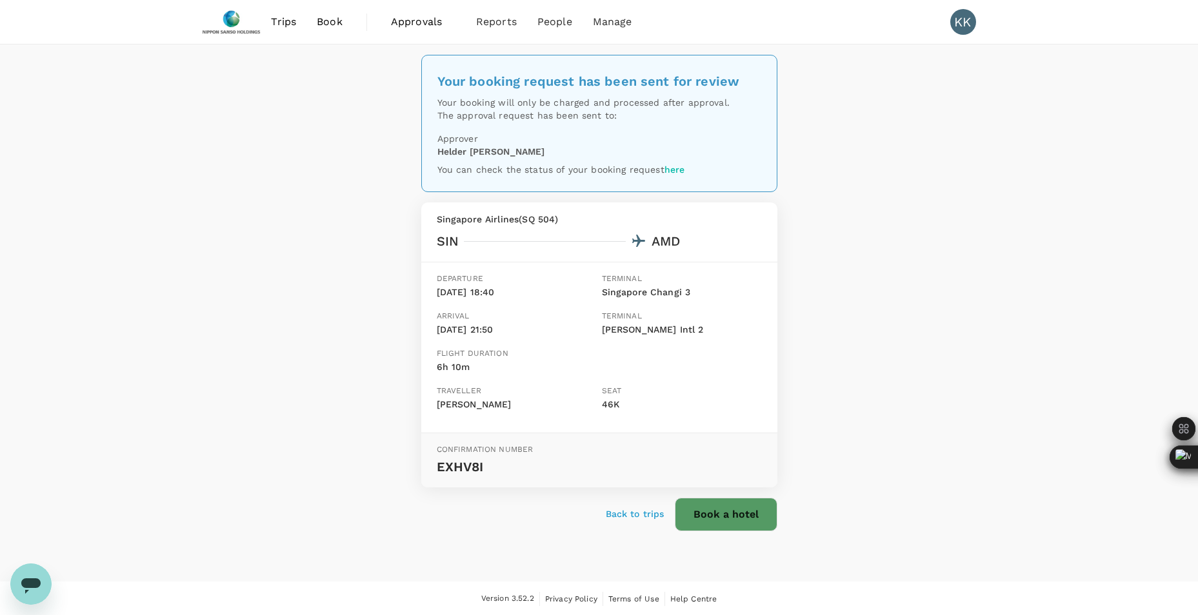
click at [330, 23] on span "Book" at bounding box center [330, 21] width 26 height 15
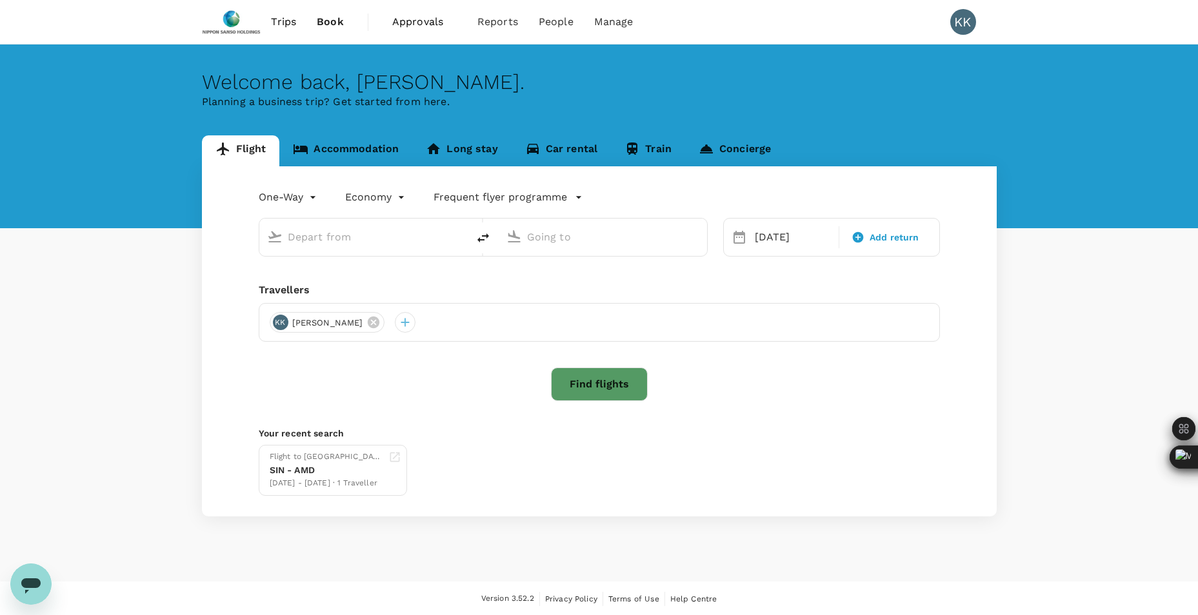
type input "Singapore Changi (SIN)"
type input "[PERSON_NAME] Intl (AMD)"
click at [359, 235] on input "text" at bounding box center [364, 237] width 153 height 20
type input "Singapore Changi (SIN)"
type input "[PERSON_NAME] Intl (AMD)"
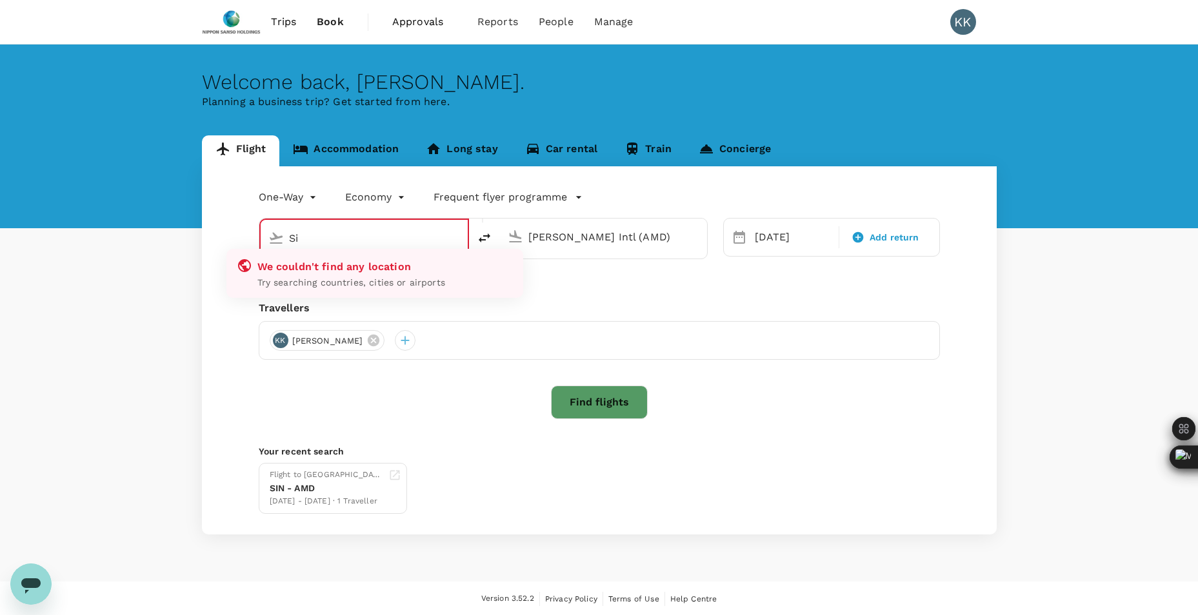
type input "S"
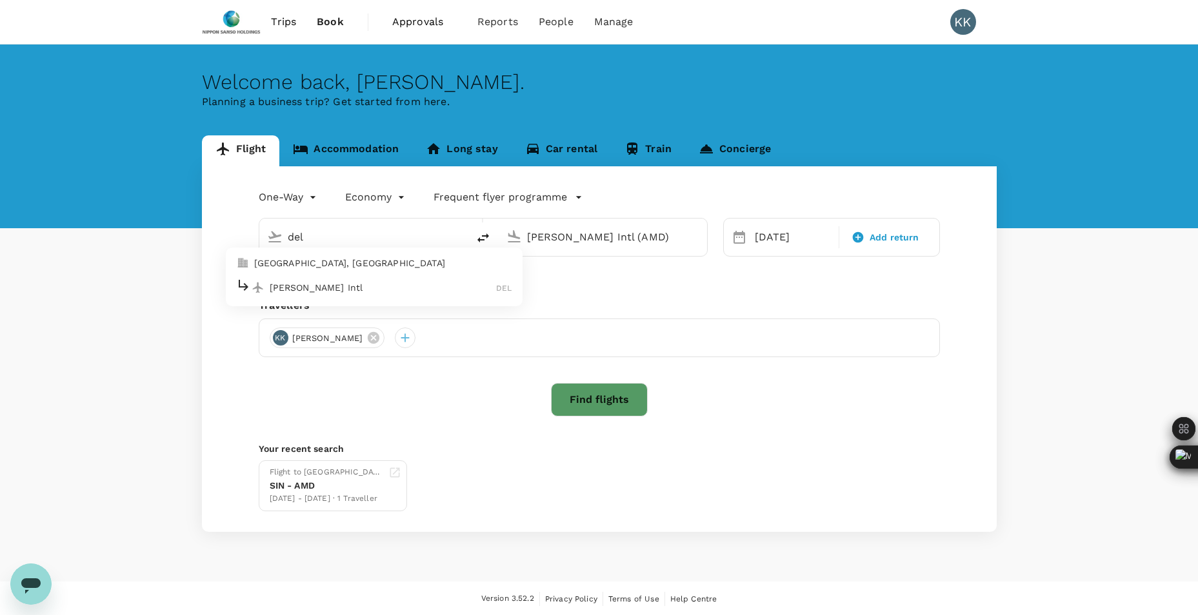
click at [364, 293] on p "Indira Gandhi Intl" at bounding box center [383, 287] width 227 height 13
type input "Indira Gandhi Intl (DEL)"
drag, startPoint x: 684, startPoint y: 237, endPoint x: 304, endPoint y: 242, distance: 379.9
click at [304, 242] on div "Indira Gandhi Intl (DEL) Sardar Vallabhbhai Patel Intl (AMD)" at bounding box center [483, 237] width 449 height 39
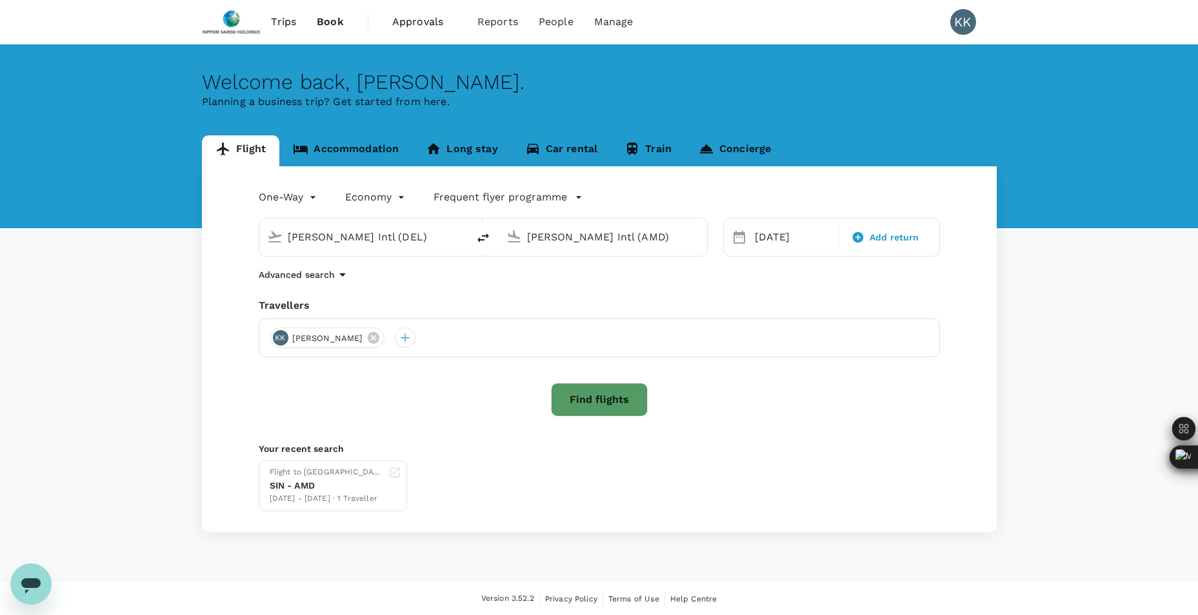
scroll to position [0, 0]
drag, startPoint x: 674, startPoint y: 235, endPoint x: 433, endPoint y: 231, distance: 241.2
click at [433, 235] on div "Indira Gandhi Intl (DEL) Sardar Vallabhbhai Patel Intl (AMD)" at bounding box center [483, 237] width 449 height 39
type input ")"
click at [577, 295] on div "Singapore Changi SIN" at bounding box center [613, 287] width 276 height 20
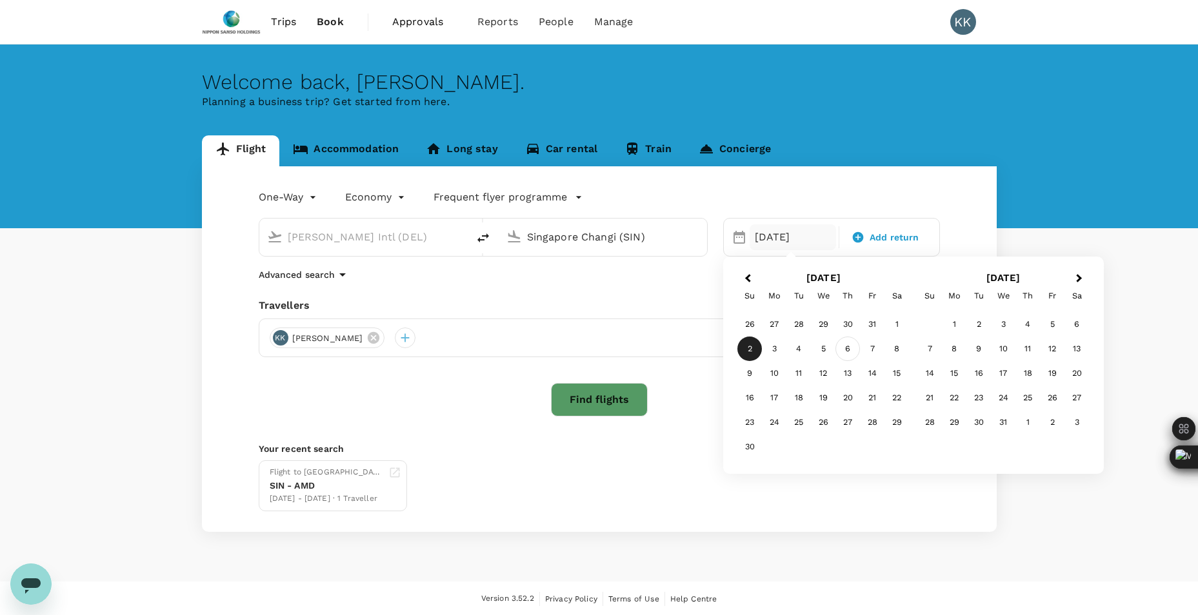
type input "Singapore Changi (SIN)"
click at [853, 351] on div "6" at bounding box center [847, 349] width 25 height 25
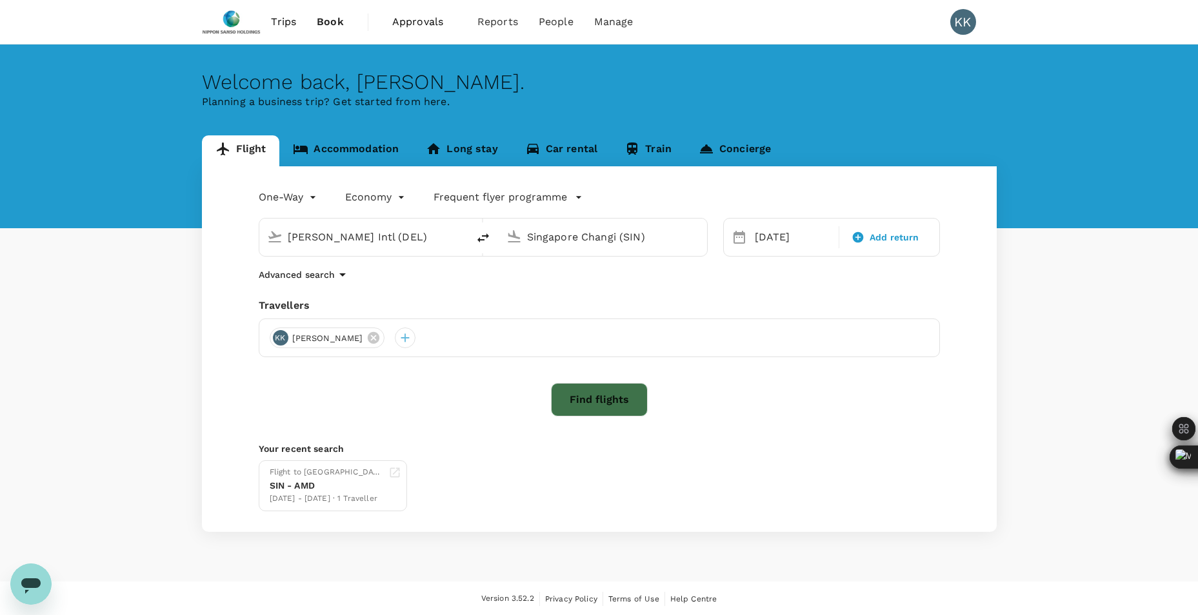
click at [576, 393] on button "Find flights" at bounding box center [599, 400] width 97 height 34
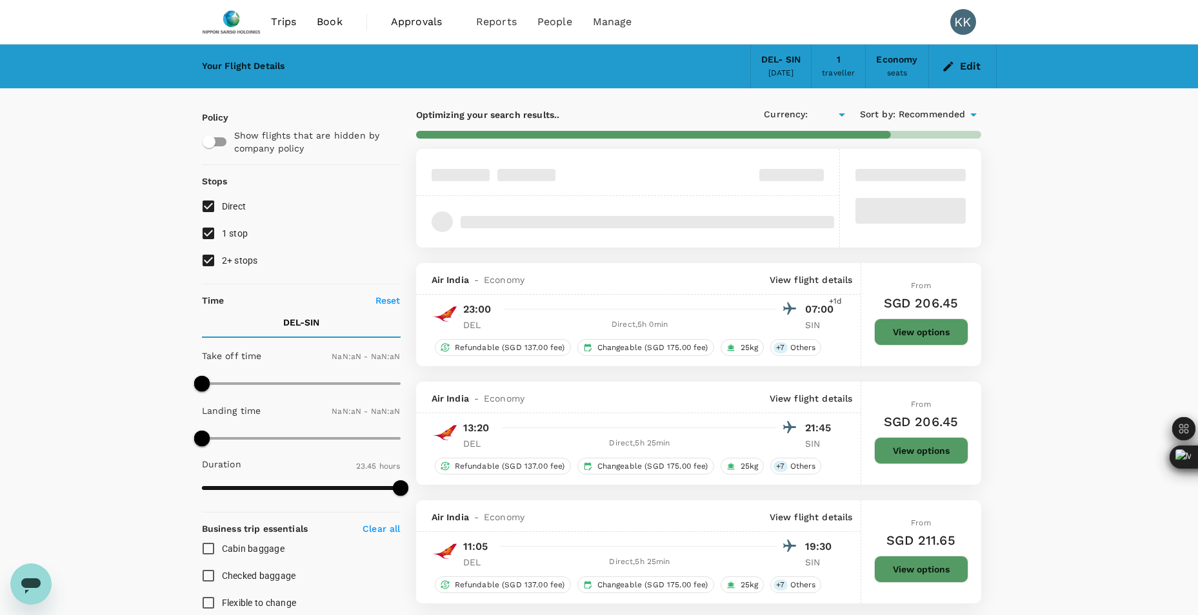
type input "SGD"
type input "1440"
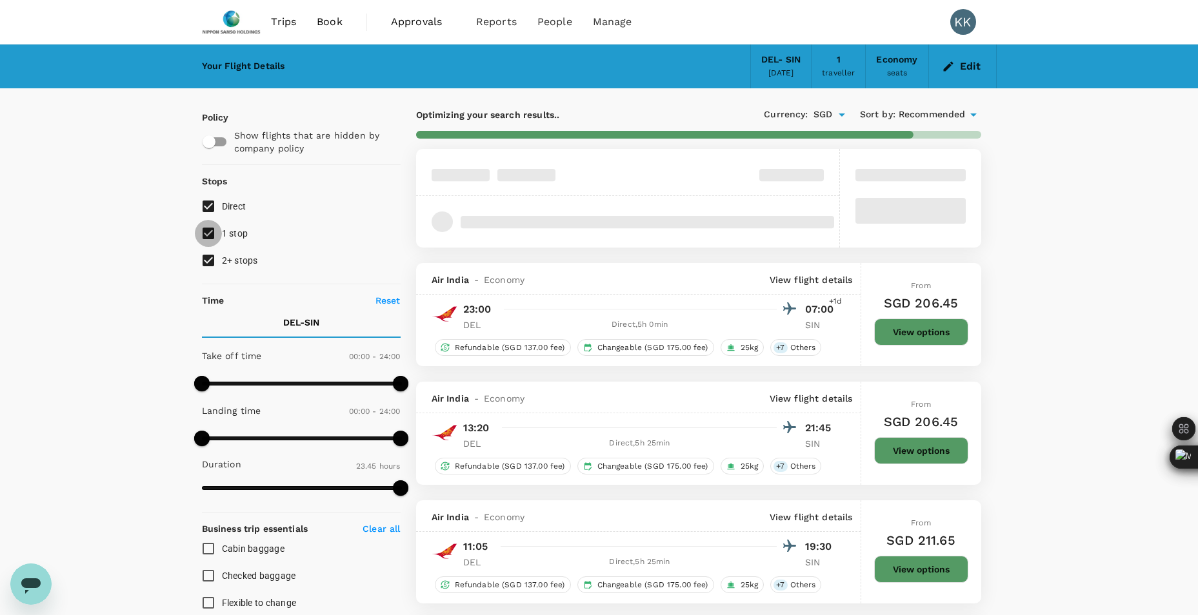
click at [204, 237] on input "1 stop" at bounding box center [208, 233] width 27 height 27
checkbox input "false"
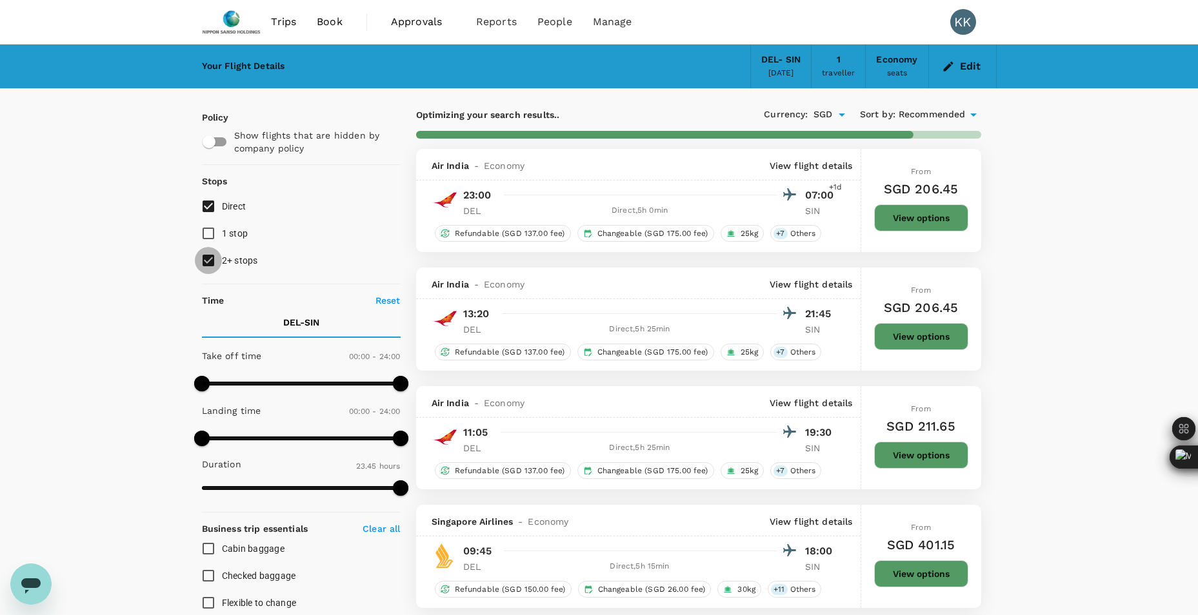
click at [210, 253] on input "2+ stops" at bounding box center [208, 260] width 27 height 27
checkbox input "false"
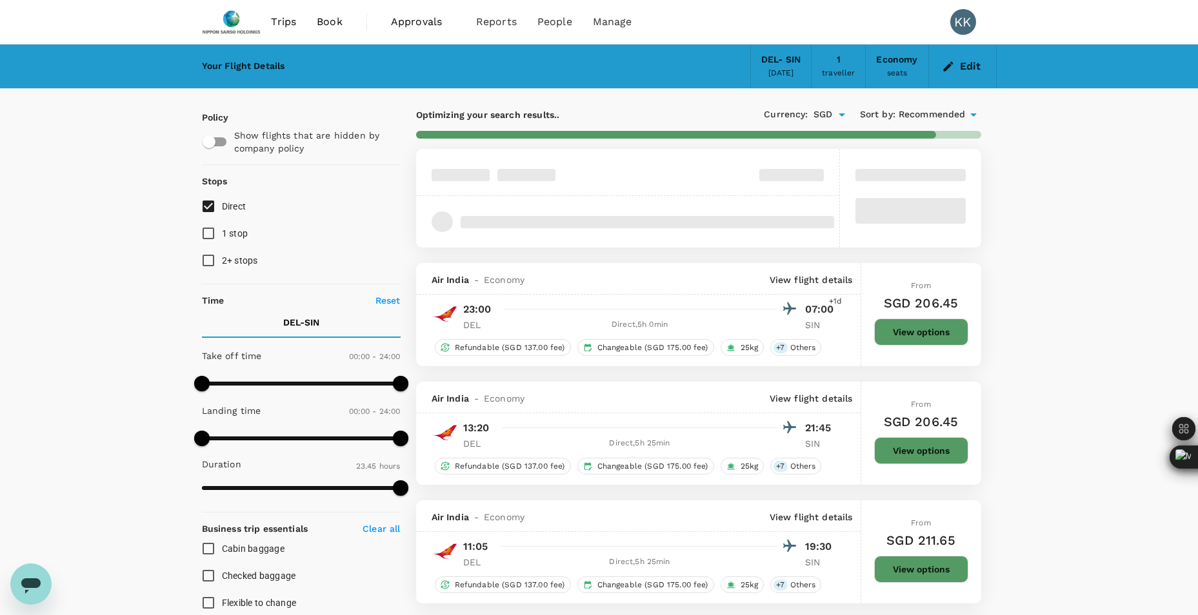
type input "1980"
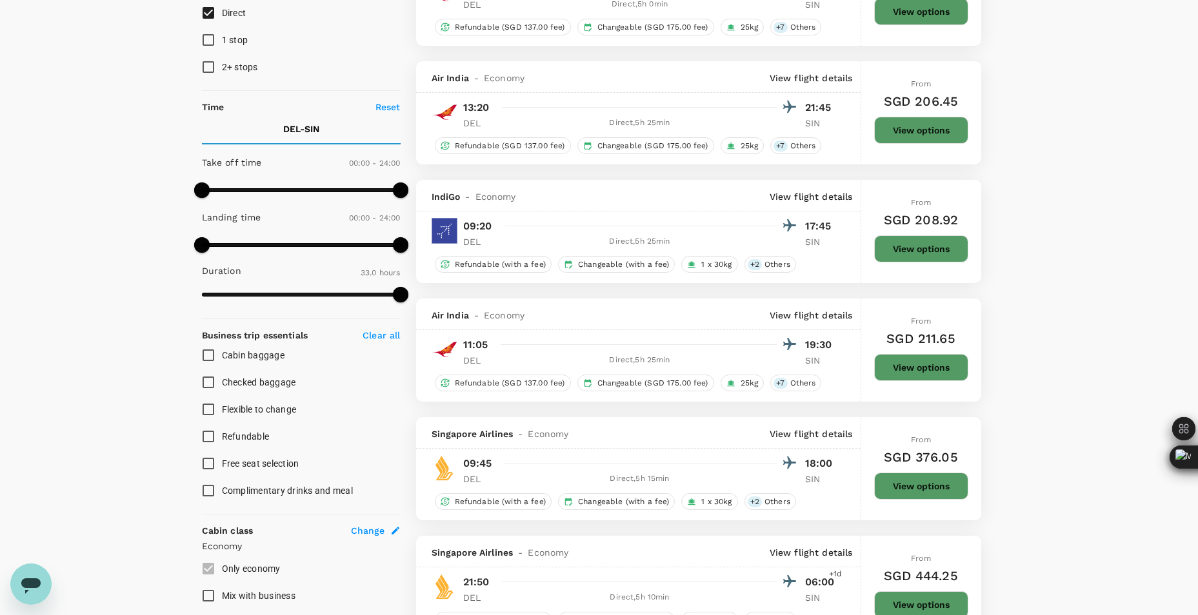
scroll to position [258, 0]
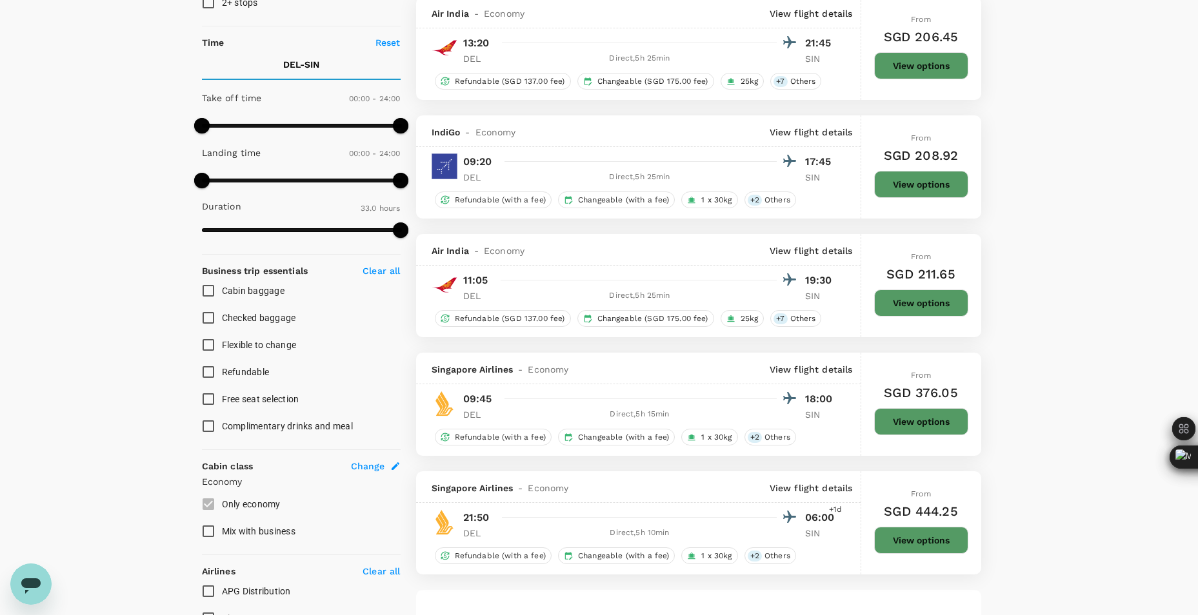
click at [909, 536] on button "View options" at bounding box center [921, 540] width 94 height 27
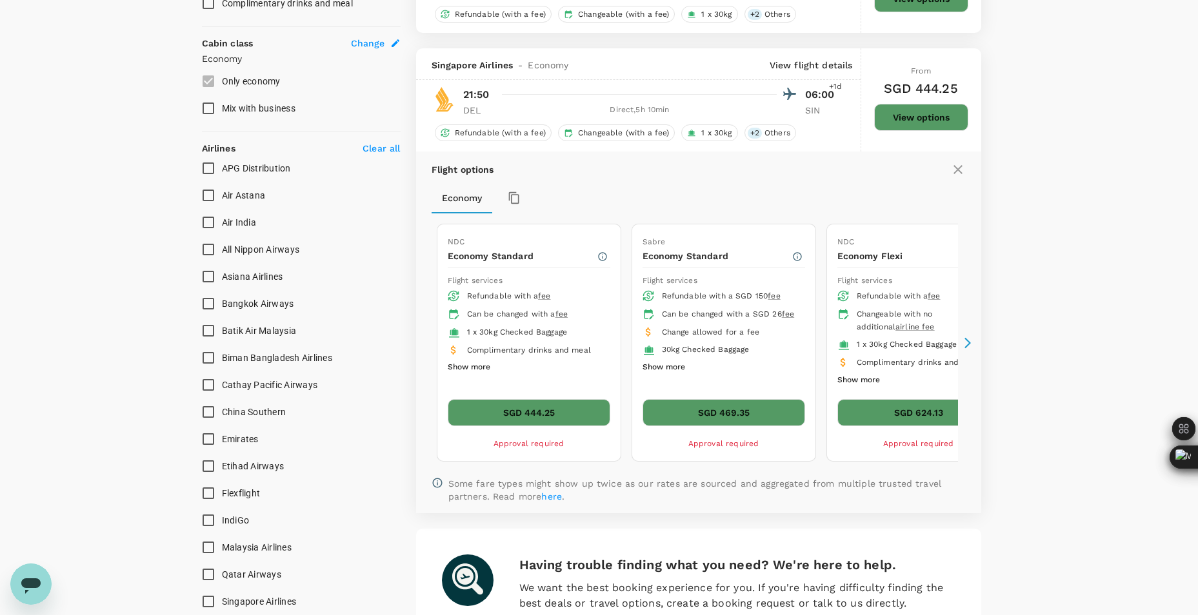
scroll to position [729, 0]
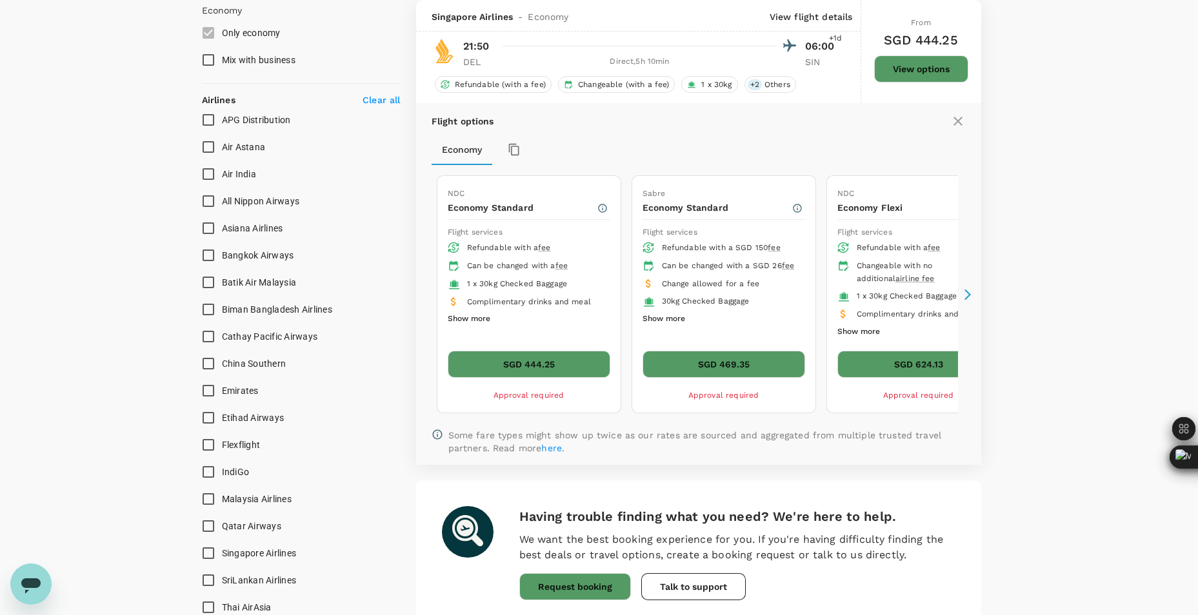
click at [540, 359] on button "SGD 444.25" at bounding box center [529, 364] width 163 height 27
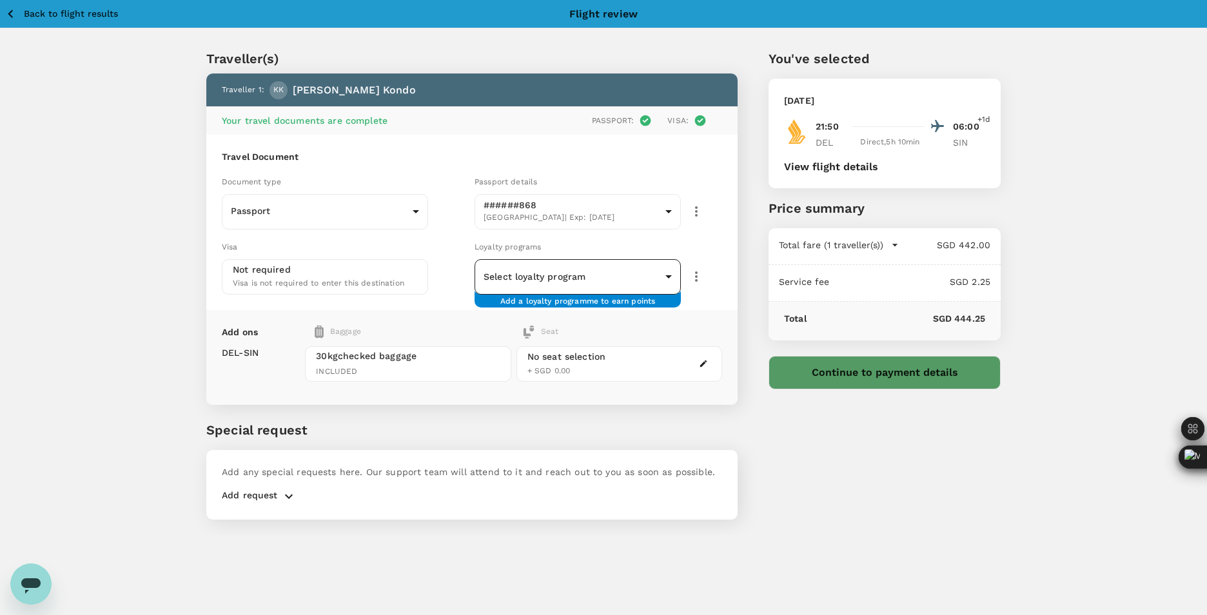
click at [665, 275] on body "Back to flight results Flight review Traveller(s) Traveller 1 : KK Kazuki Kondo…" at bounding box center [603, 325] width 1207 height 650
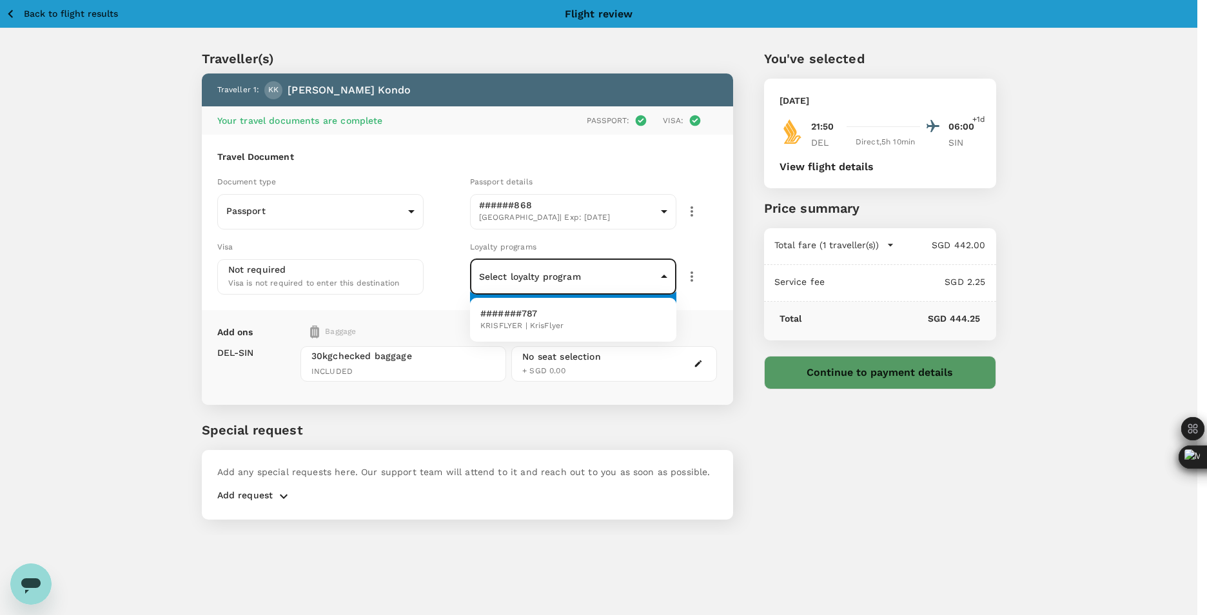
click at [589, 315] on li "#######787 KRISFLYER | KrisFlyer" at bounding box center [573, 320] width 206 height 34
type input "ca5e5434-1ab4-4888-a1c7-ff82343c404b"
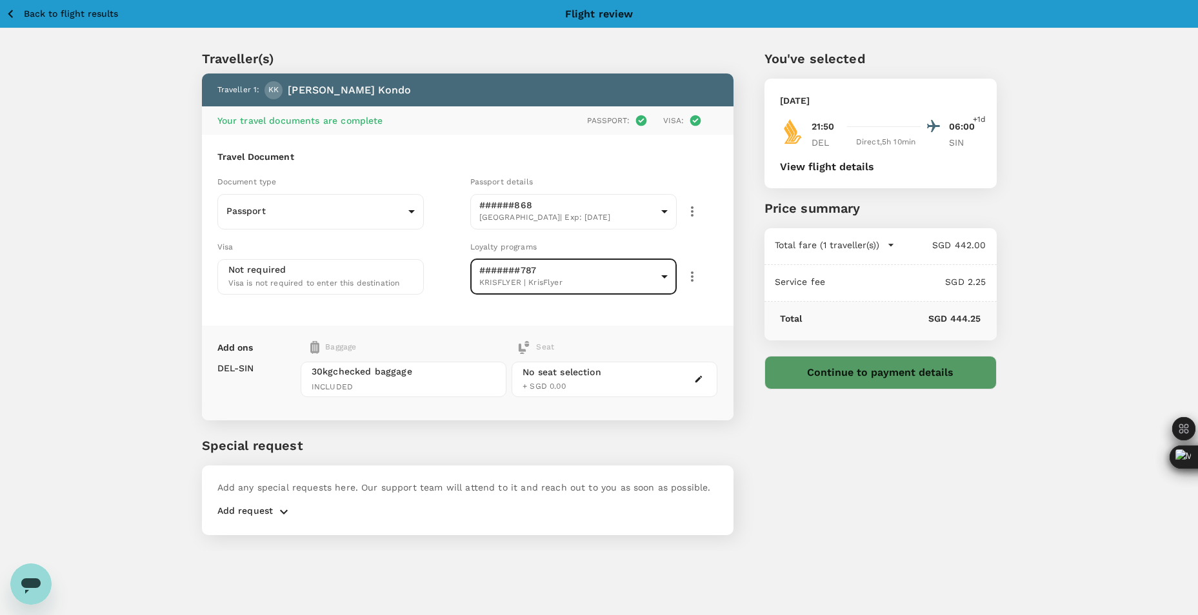
click at [697, 382] on icon "button" at bounding box center [698, 379] width 7 height 7
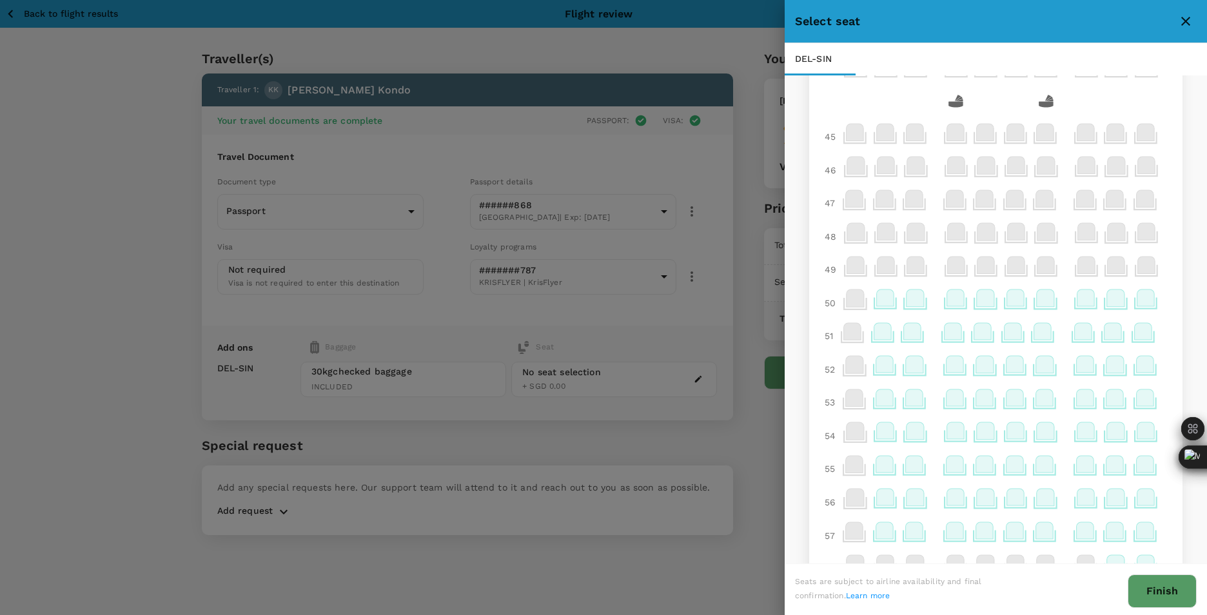
scroll to position [193, 0]
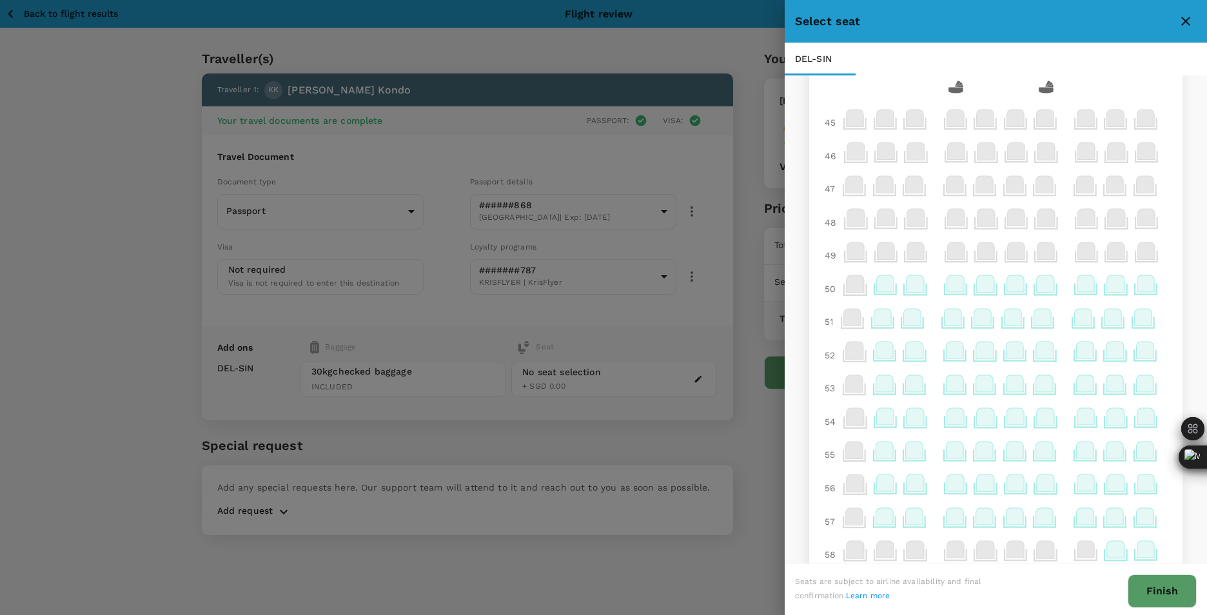
click at [1140, 384] on icon at bounding box center [1144, 383] width 17 height 17
click at [1130, 351] on p "Select" at bounding box center [1127, 355] width 28 height 13
click at [1154, 590] on button "Finish" at bounding box center [1162, 592] width 69 height 34
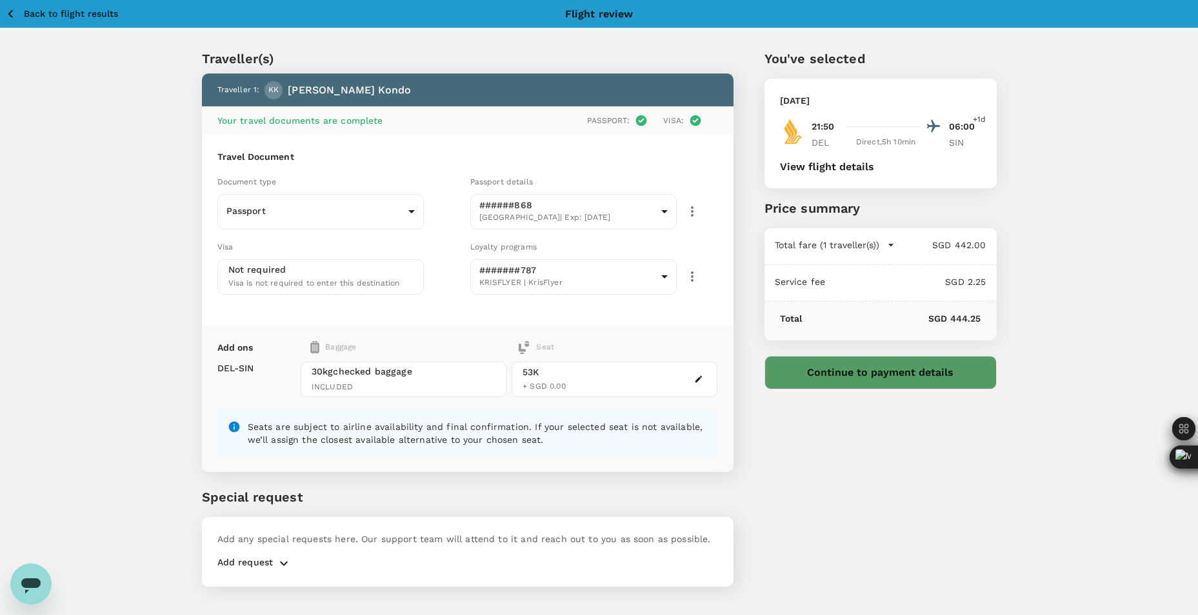
click at [820, 373] on button "Continue to payment details" at bounding box center [880, 373] width 232 height 34
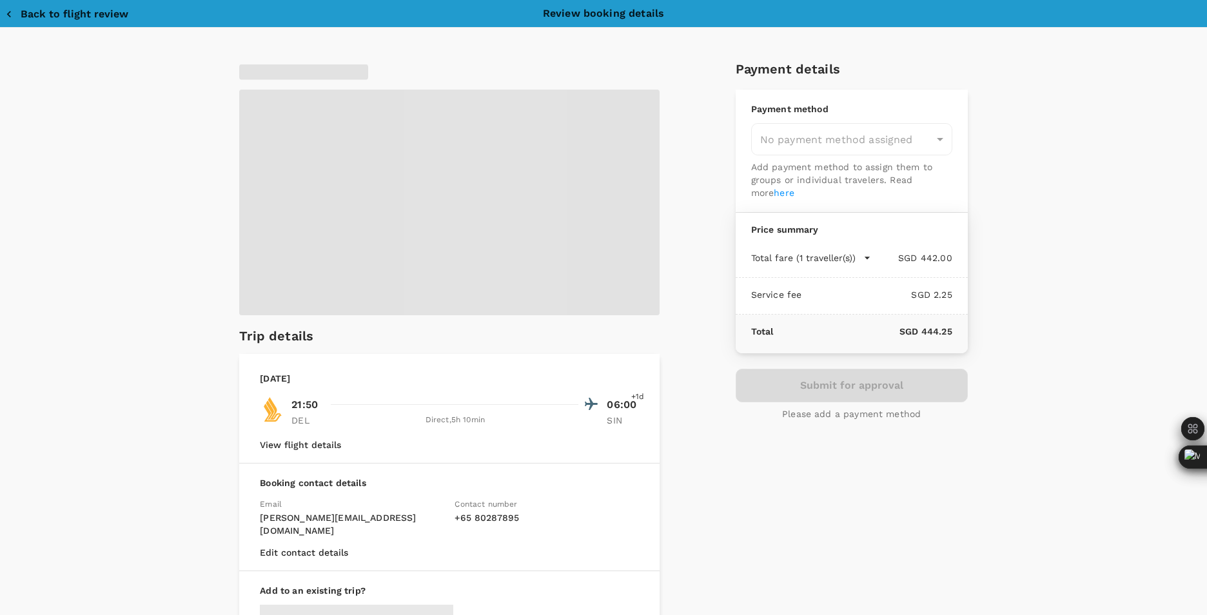
type input "9da82385-ea03-4e8d-b270-32b986f0971a"
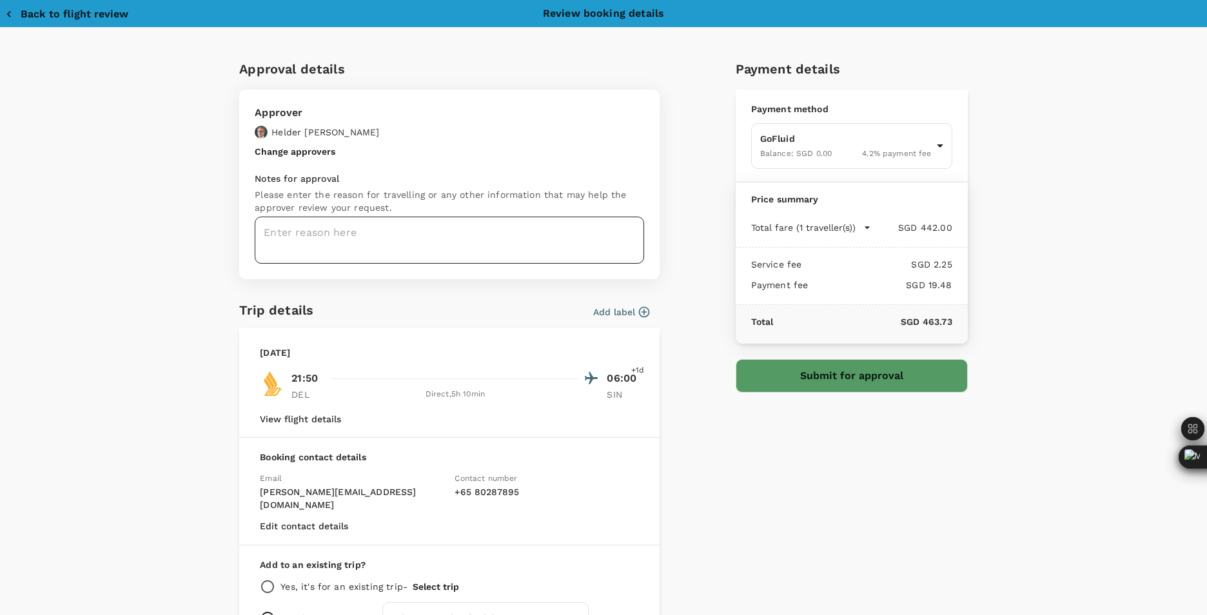
click at [309, 235] on textarea at bounding box center [449, 240] width 389 height 47
type textarea "Trip to [GEOGRAPHIC_DATA]"
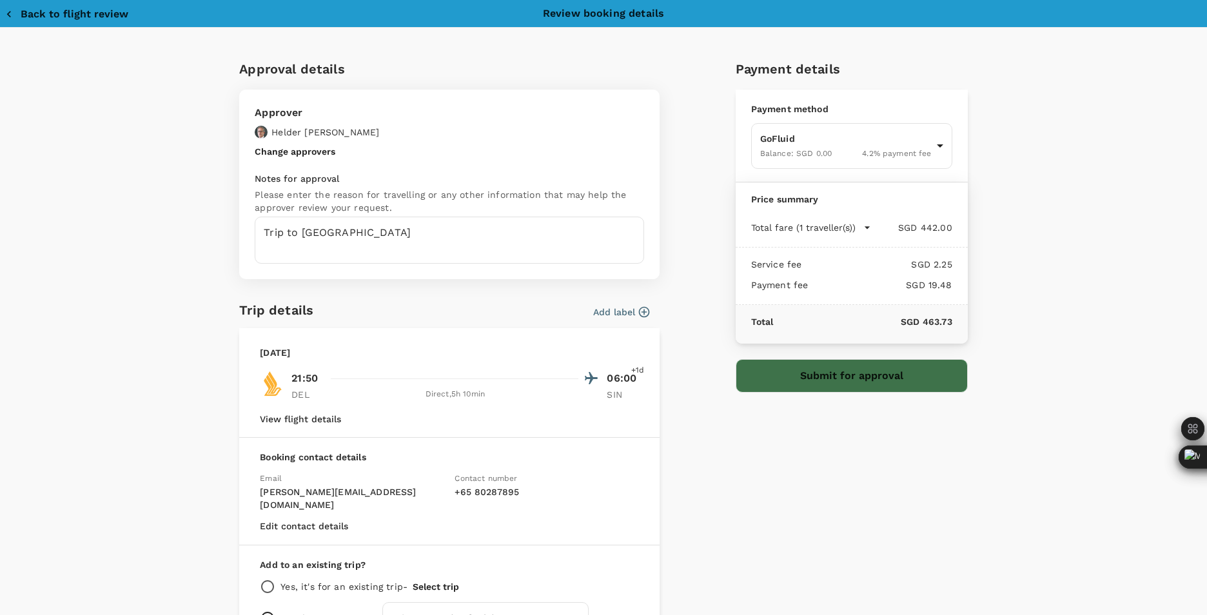
click at [865, 371] on button "Submit for approval" at bounding box center [852, 376] width 232 height 34
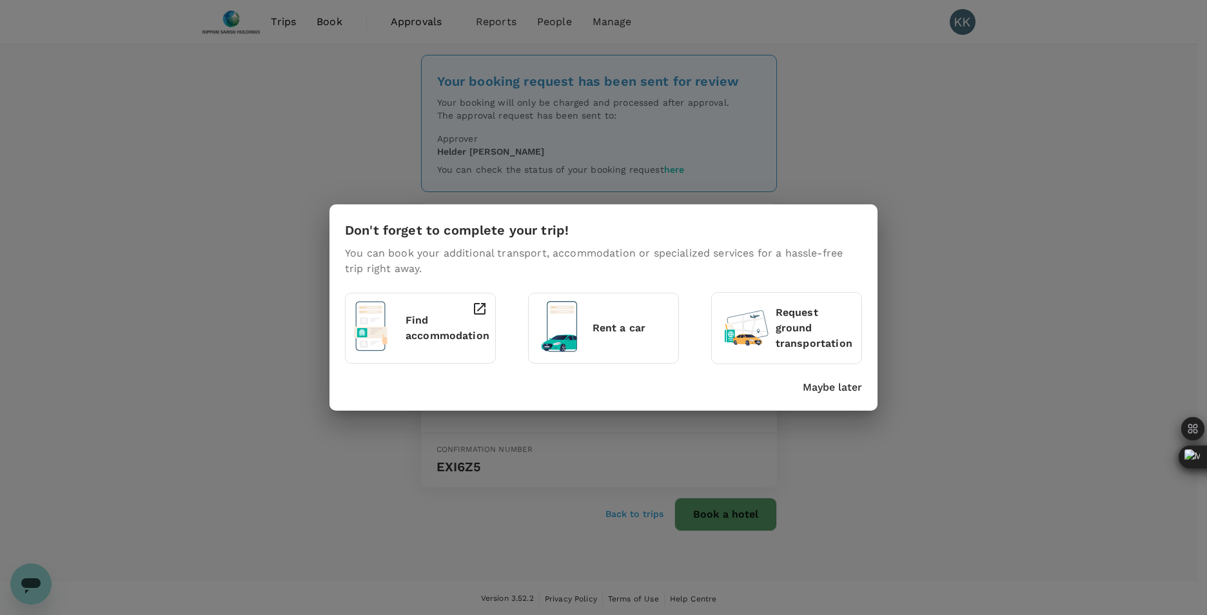
click at [286, 19] on div "Don't forget to complete your trip! You can book your additional transport, acc…" at bounding box center [603, 307] width 1207 height 615
click at [810, 387] on p "Maybe later" at bounding box center [832, 387] width 59 height 15
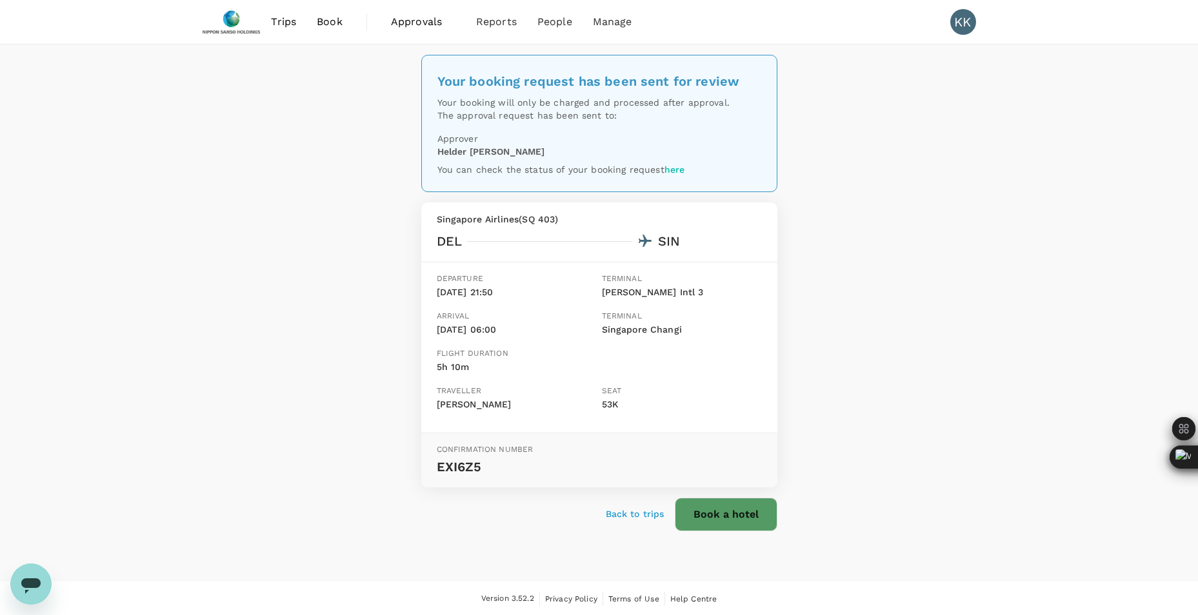
click at [434, 32] on link "Approvals 0" at bounding box center [422, 22] width 85 height 44
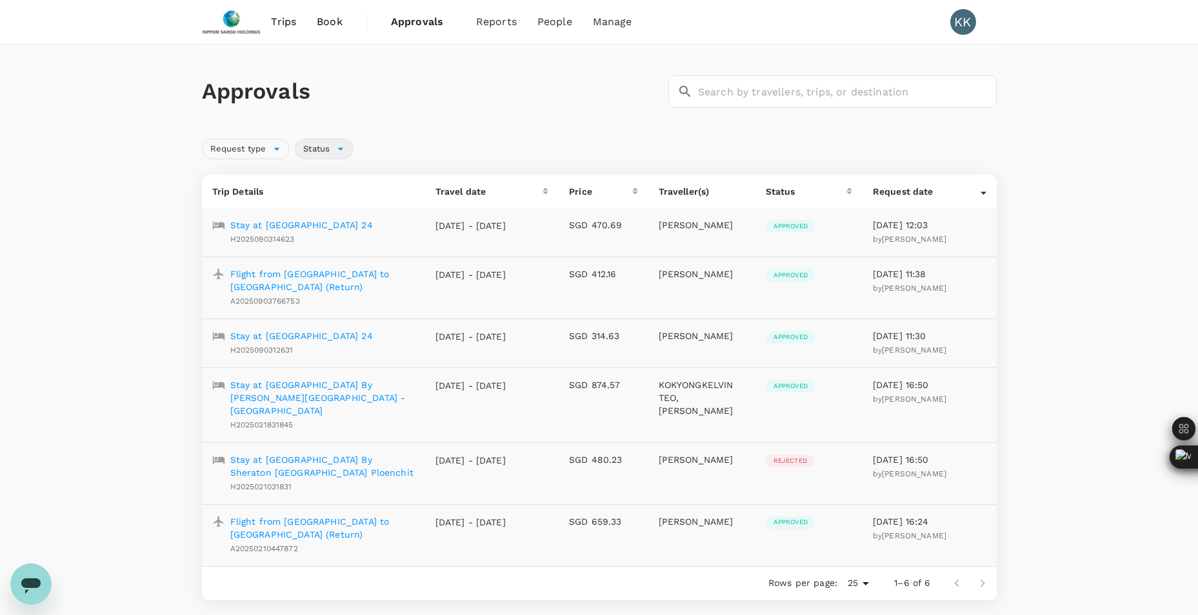
click at [318, 153] on span "Status" at bounding box center [316, 149] width 42 height 12
click at [331, 181] on span "Pending" at bounding box center [344, 177] width 41 height 15
click at [324, 181] on input "Pending" at bounding box center [310, 177] width 27 height 27
checkbox input "true"
click at [607, 140] on div "Request type Status" at bounding box center [597, 146] width 800 height 26
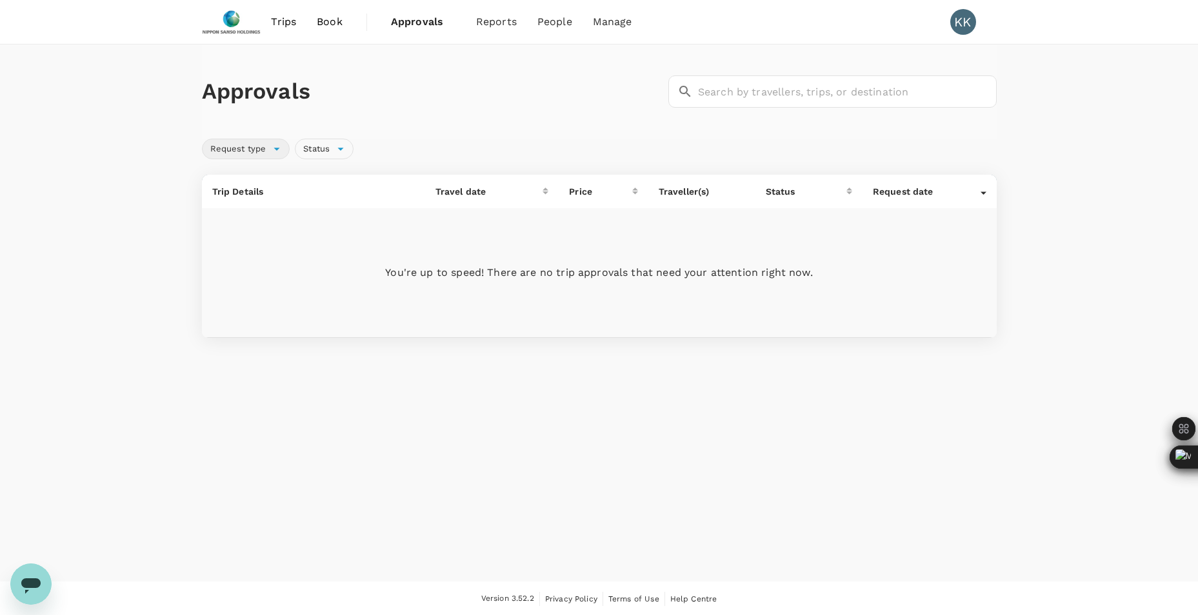
click at [248, 144] on span "Request type" at bounding box center [238, 149] width 72 height 12
click at [219, 168] on input "Flight" at bounding box center [218, 177] width 27 height 27
checkbox input "true"
drag, startPoint x: 341, startPoint y: 137, endPoint x: 320, endPoint y: 148, distance: 23.9
click at [322, 147] on div "Status" at bounding box center [322, 146] width 64 height 26
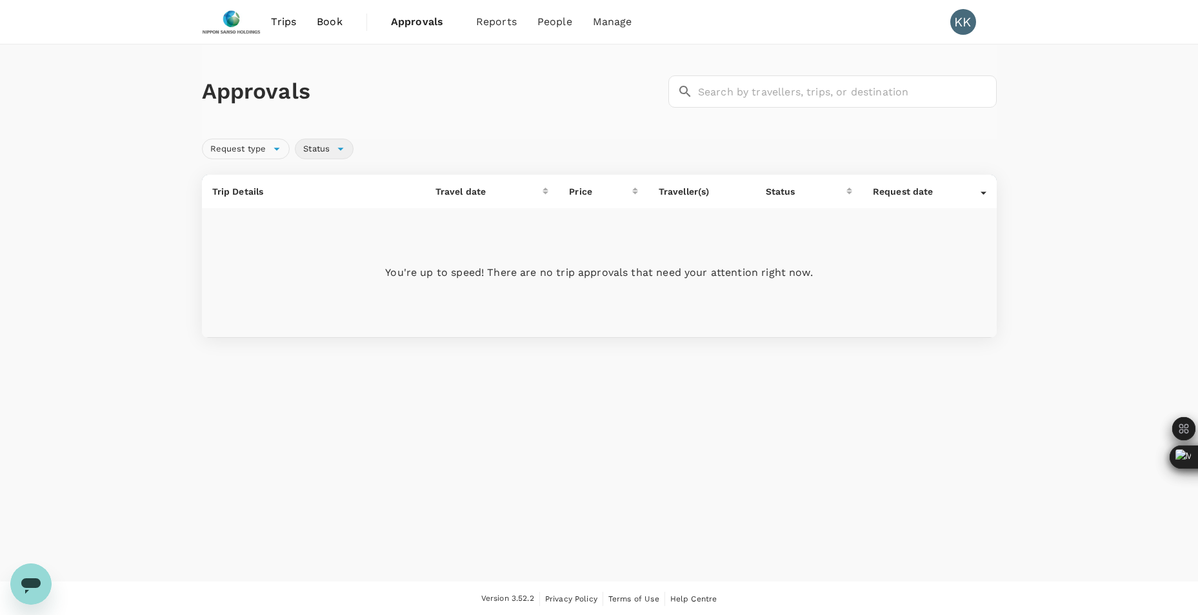
click at [317, 151] on span "Status" at bounding box center [316, 149] width 42 height 12
click at [313, 215] on input "Approved" at bounding box center [310, 215] width 27 height 27
checkbox input "true"
drag, startPoint x: 305, startPoint y: 246, endPoint x: 290, endPoint y: 283, distance: 40.2
click at [299, 262] on input "Rejected" at bounding box center [310, 254] width 27 height 27
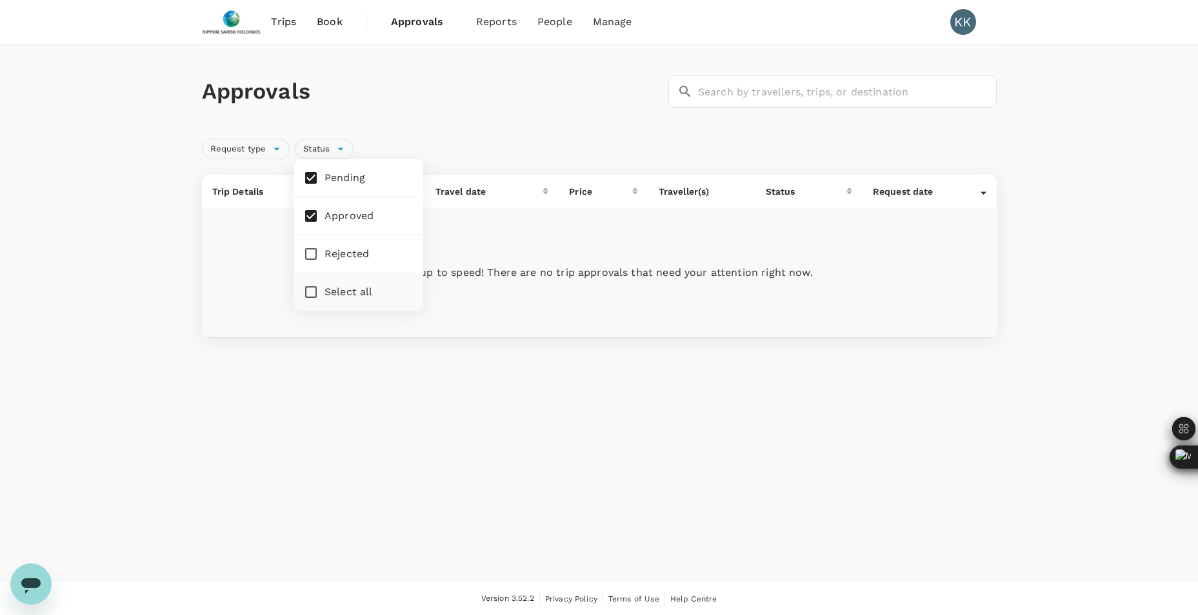
checkbox input "true"
click at [396, 124] on div "Approvals ​ ​" at bounding box center [599, 91] width 794 height 94
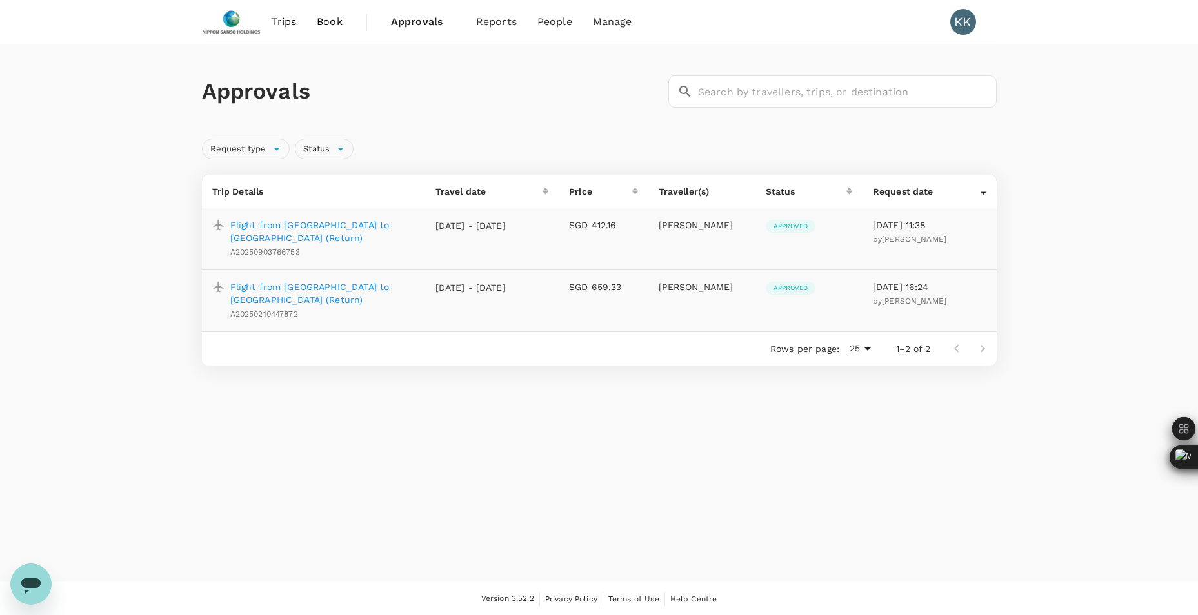
click at [284, 21] on span "Trips" at bounding box center [283, 21] width 25 height 15
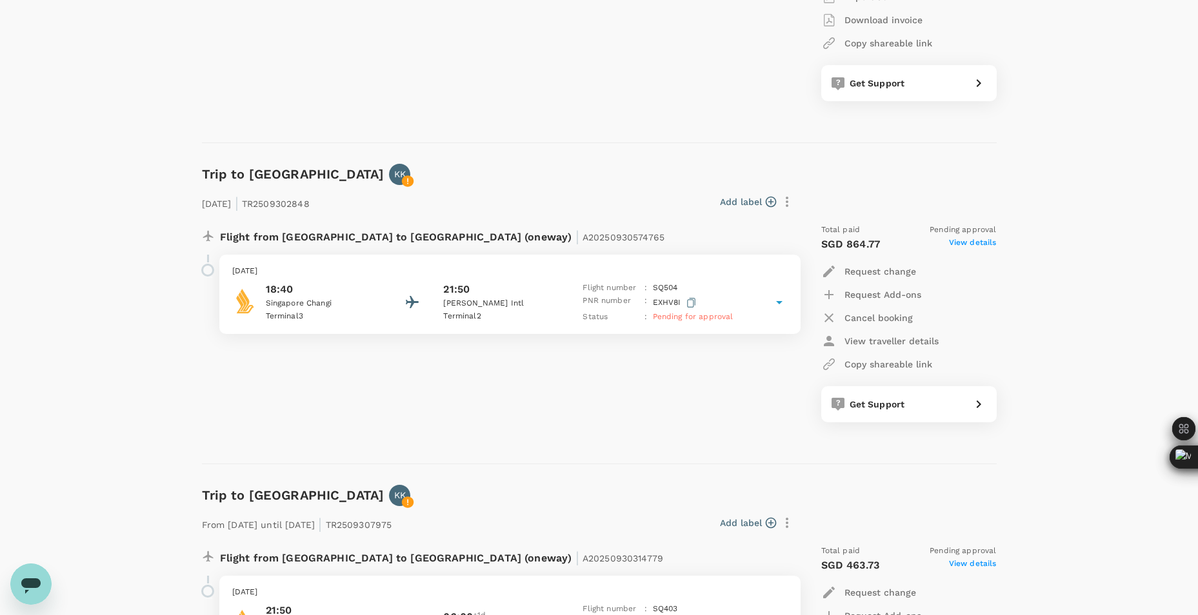
scroll to position [774, 0]
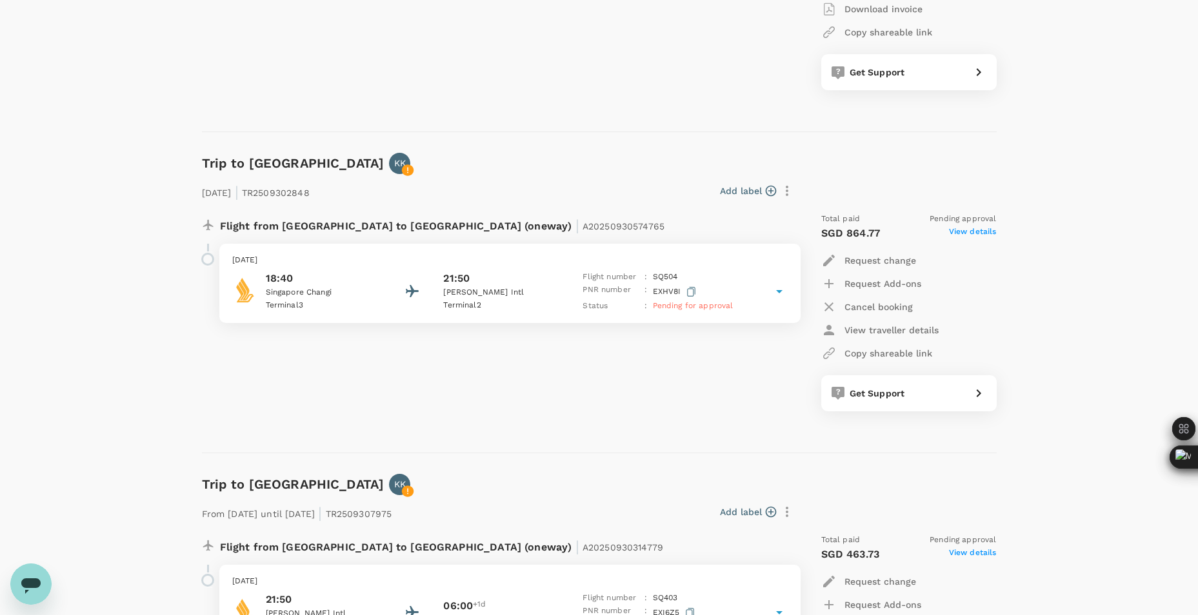
click at [487, 301] on p "Terminal 2" at bounding box center [501, 305] width 116 height 13
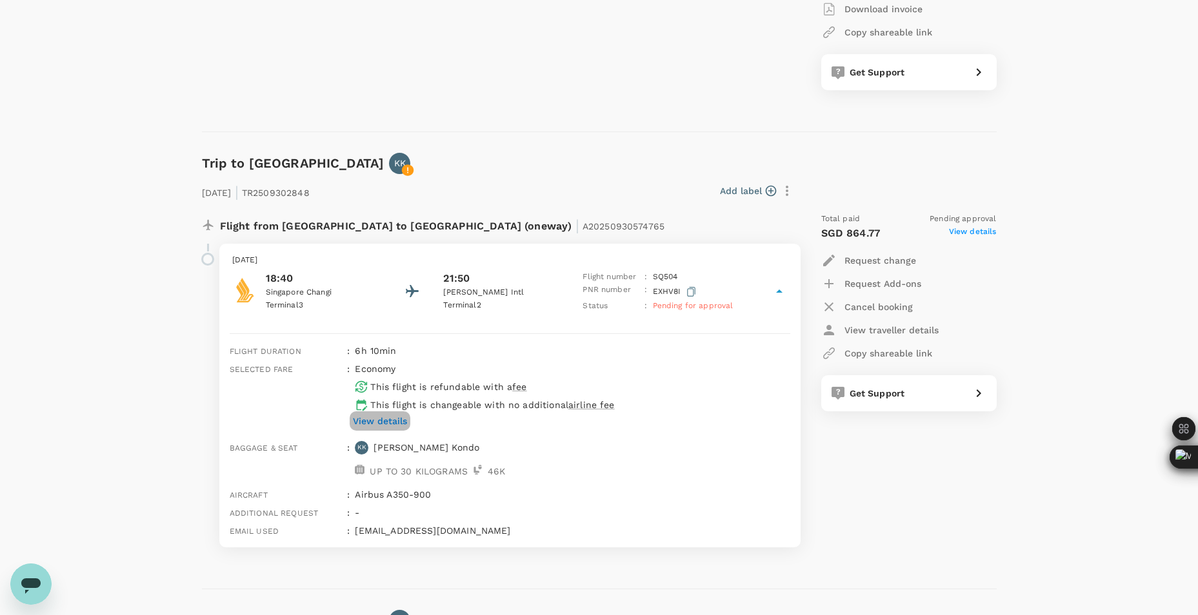
click at [391, 415] on p "View details" at bounding box center [380, 421] width 54 height 13
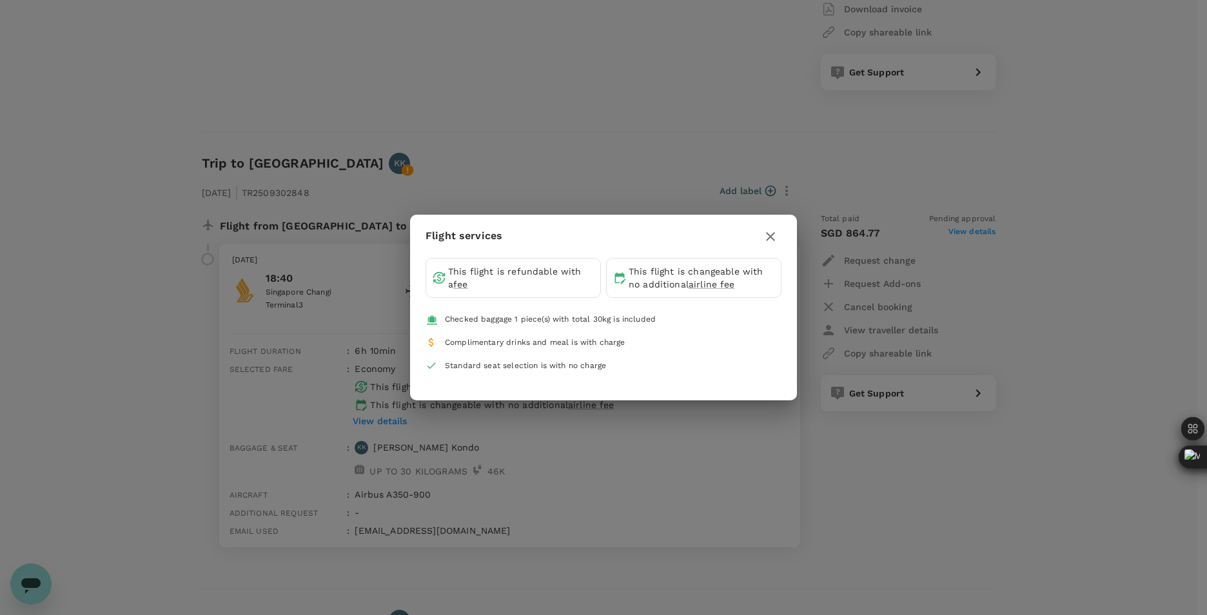
drag, startPoint x: 779, startPoint y: 234, endPoint x: 762, endPoint y: 238, distance: 17.2
click at [762, 238] on button "button" at bounding box center [771, 237] width 22 height 22
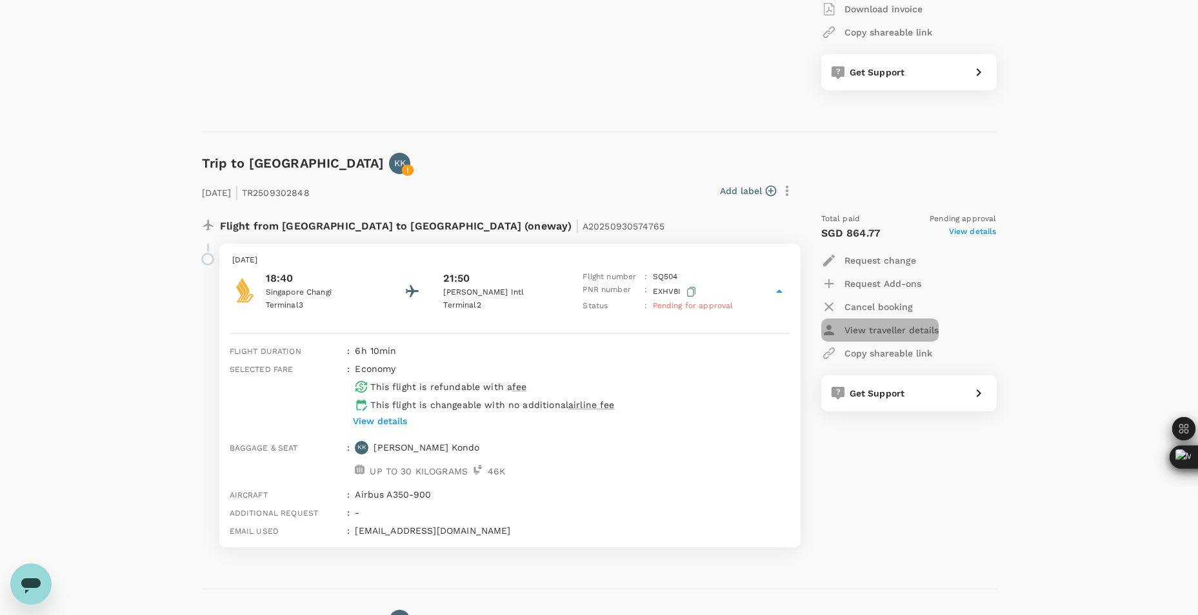
click at [869, 330] on p "View traveller details" at bounding box center [891, 330] width 94 height 13
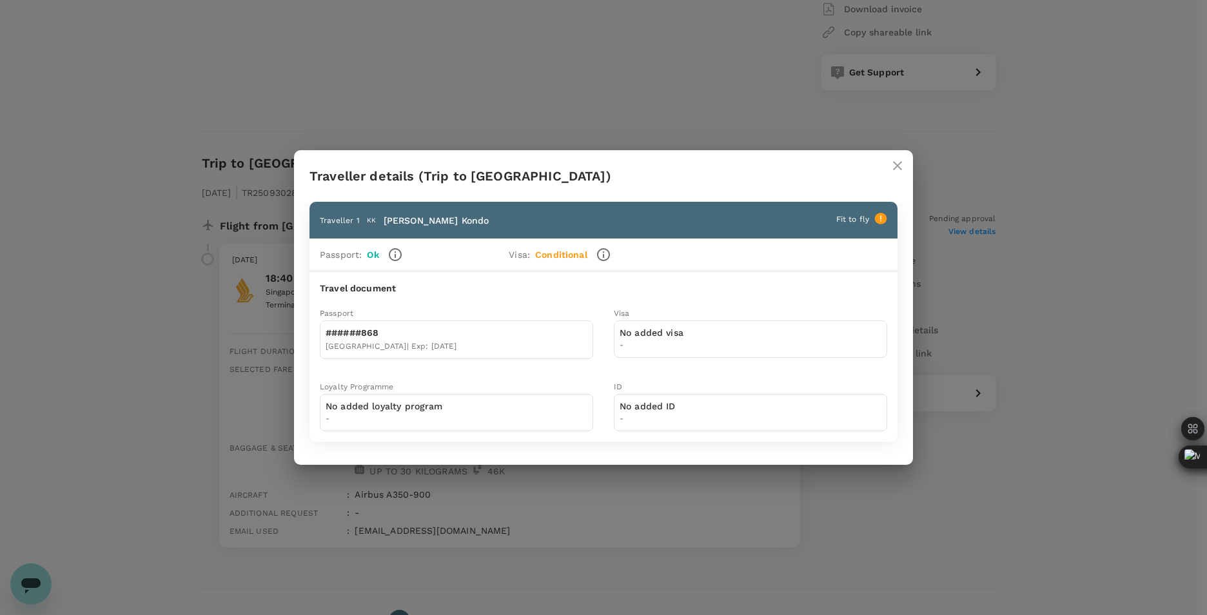
click at [510, 427] on div "No added loyalty program -" at bounding box center [456, 412] width 273 height 37
click at [469, 409] on div "No added loyalty program -" at bounding box center [456, 412] width 273 height 37
click at [419, 411] on div "No added loyalty program -" at bounding box center [384, 413] width 117 height 26
drag, startPoint x: 419, startPoint y: 411, endPoint x: 542, endPoint y: 410, distance: 123.8
click at [542, 410] on div "No added loyalty program -" at bounding box center [456, 412] width 273 height 37
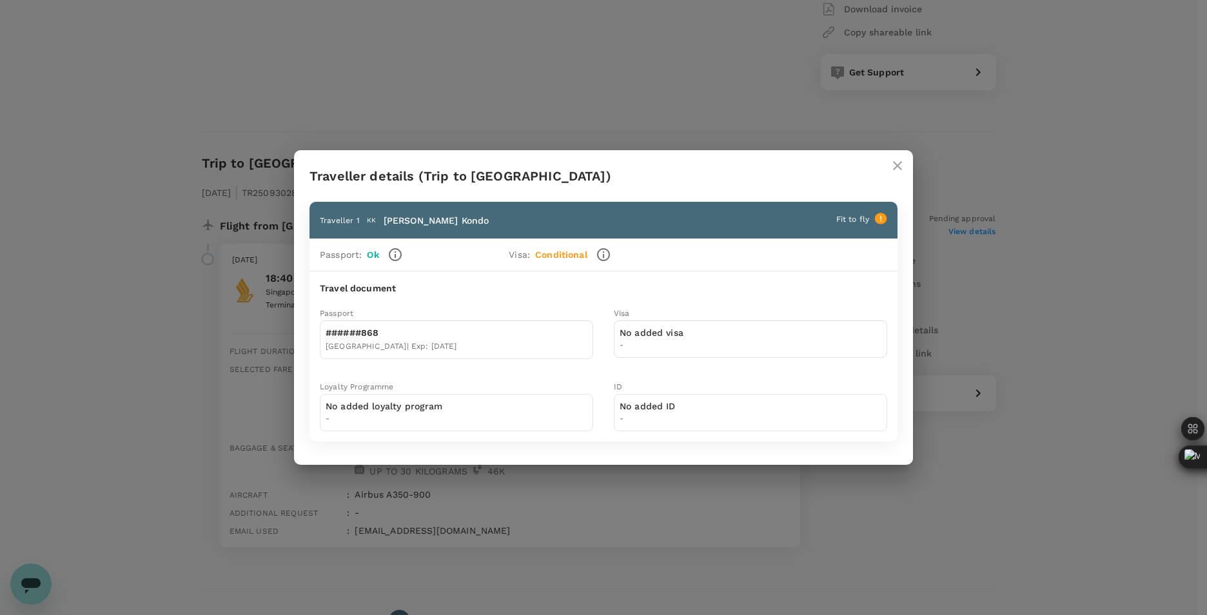
click at [900, 167] on icon "close" at bounding box center [897, 165] width 9 height 9
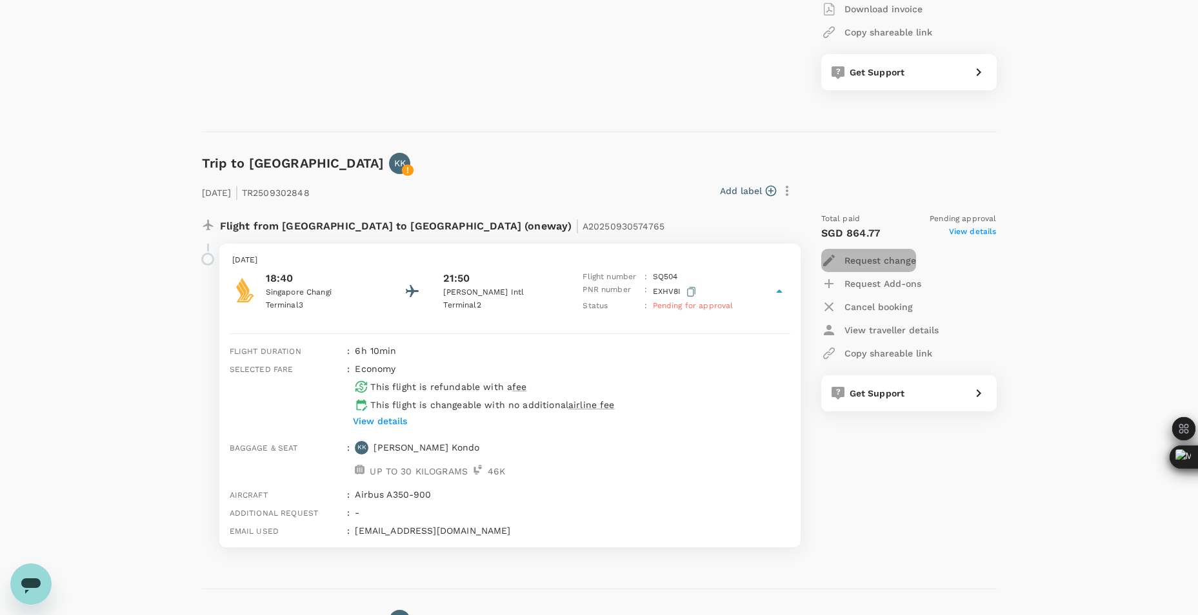
click at [879, 259] on p "Request change" at bounding box center [880, 260] width 72 height 13
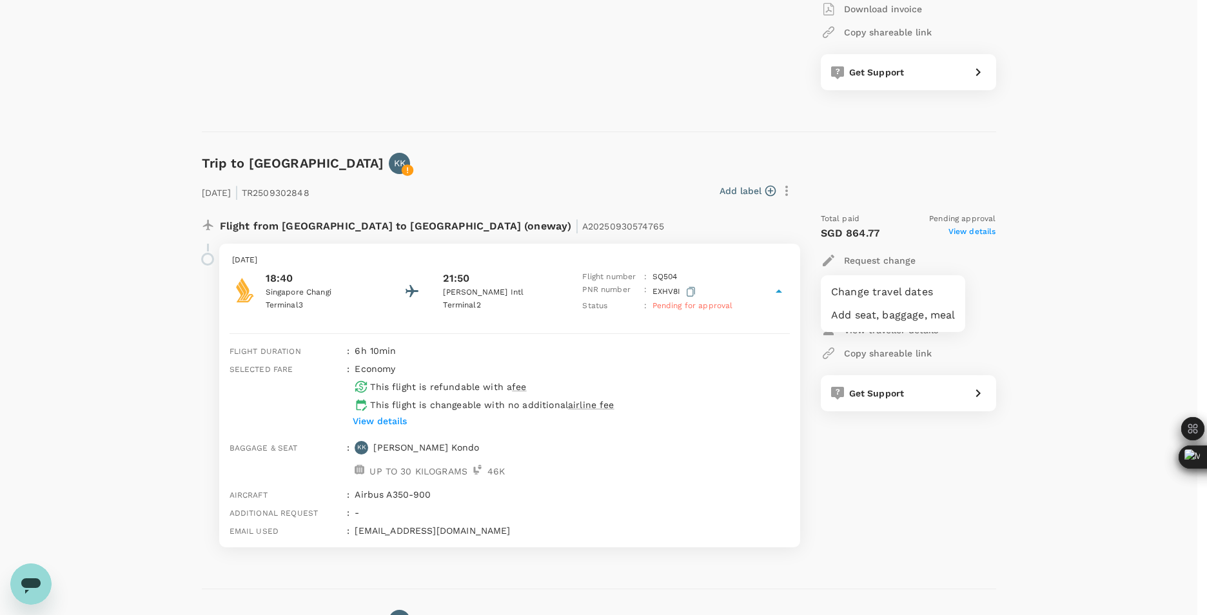
click at [1109, 305] on div at bounding box center [603, 307] width 1207 height 615
click at [139, 192] on div "Trips ​ ​ Upcoming Past Cancelled/Rejected Where I am the traveller Trip to Jak…" at bounding box center [599, 127] width 1198 height 1712
